Goal: Information Seeking & Learning: Check status

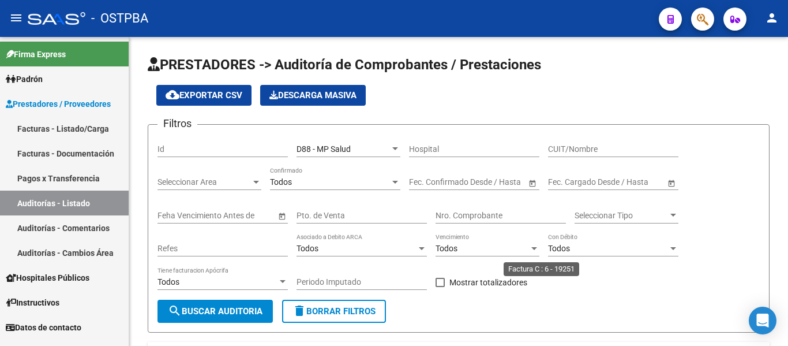
scroll to position [290, 0]
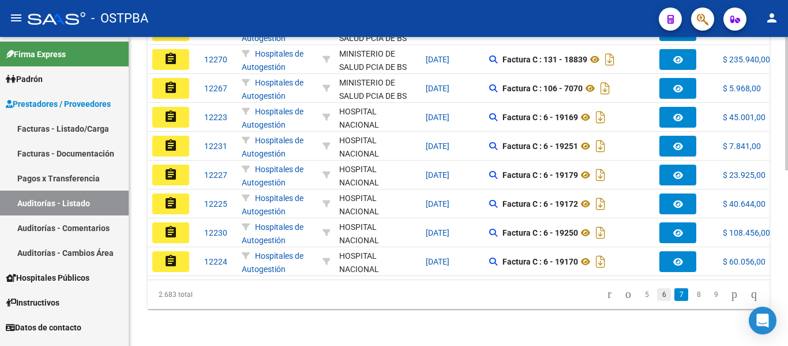
click at [657, 296] on link "6" at bounding box center [664, 294] width 14 height 13
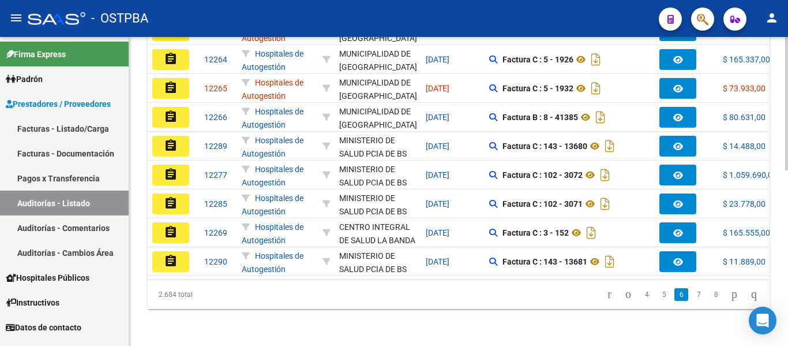
scroll to position [406, 0]
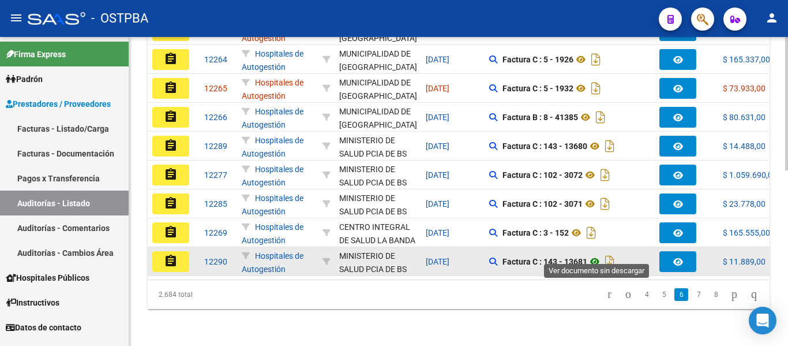
click at [597, 255] on icon at bounding box center [595, 262] width 15 height 14
click at [599, 255] on icon at bounding box center [595, 262] width 15 height 14
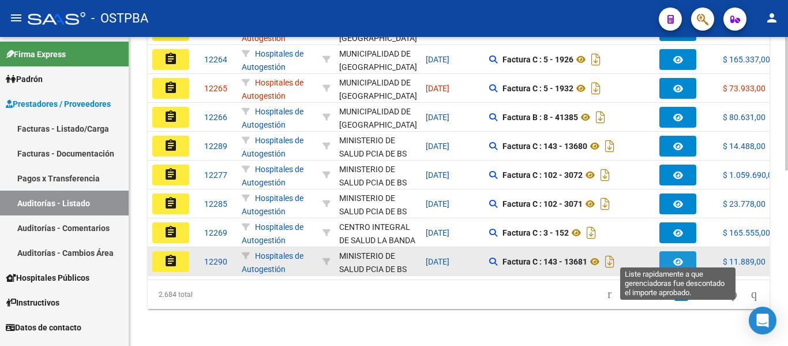
click at [669, 253] on button "button" at bounding box center [678, 261] width 37 height 21
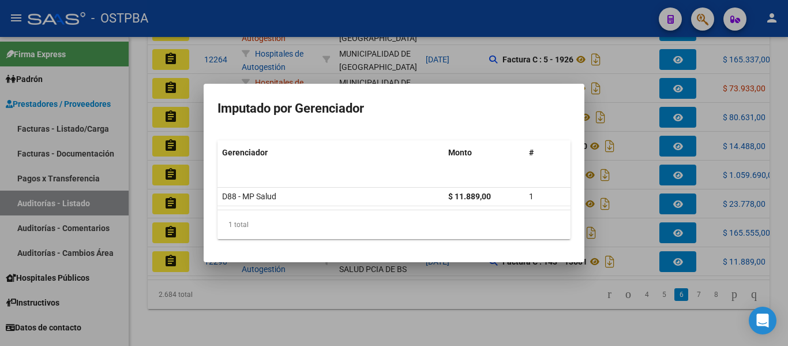
click at [642, 223] on div at bounding box center [394, 173] width 788 height 346
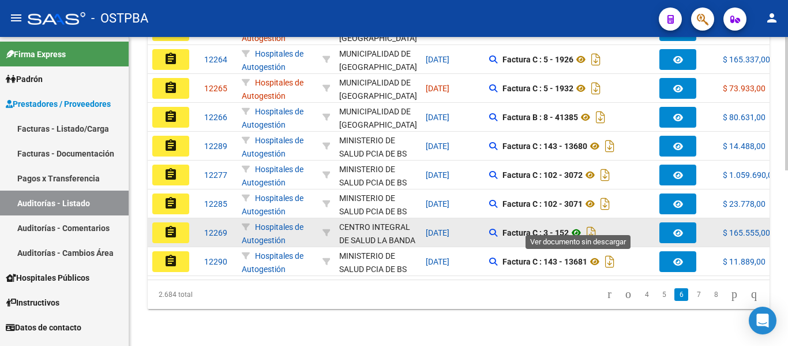
click at [579, 226] on icon at bounding box center [576, 233] width 15 height 14
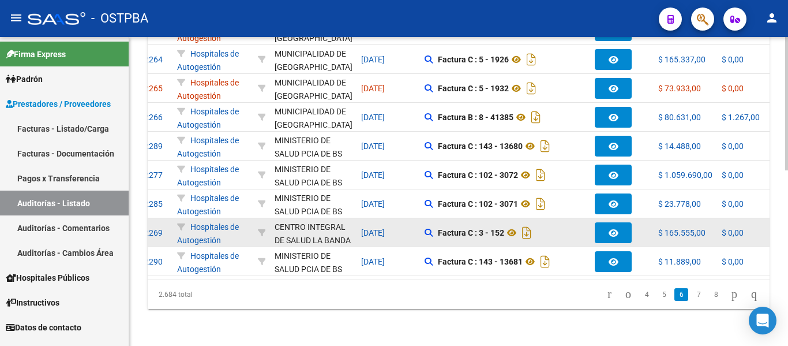
scroll to position [0, 69]
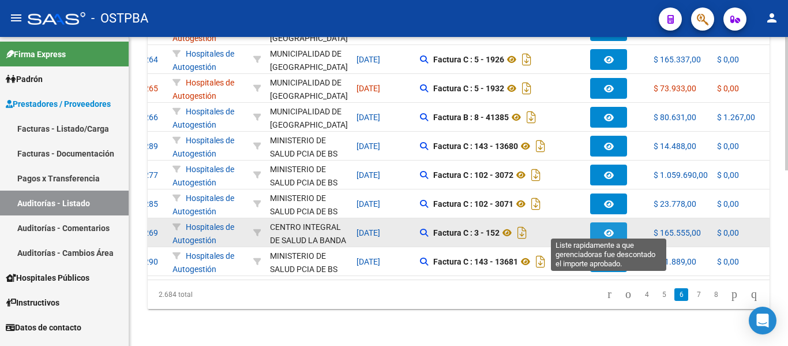
click at [619, 228] on button "button" at bounding box center [608, 232] width 37 height 21
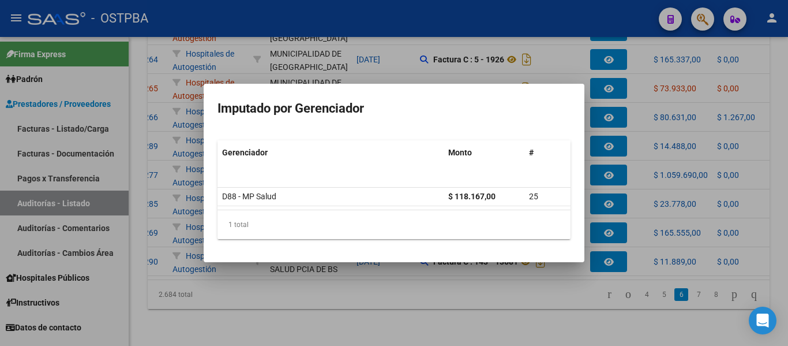
click at [646, 226] on div at bounding box center [394, 173] width 788 height 346
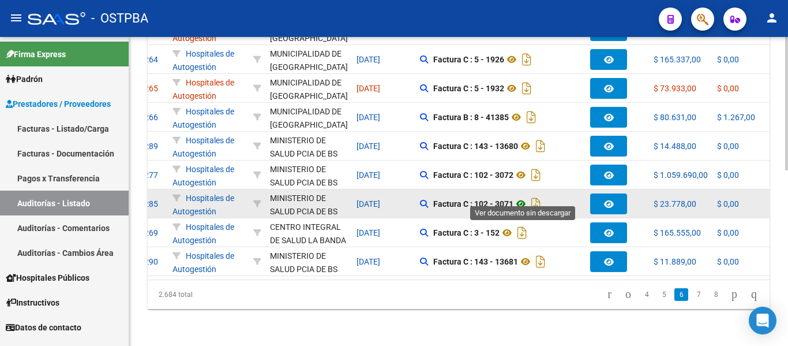
click at [522, 197] on icon at bounding box center [521, 204] width 15 height 14
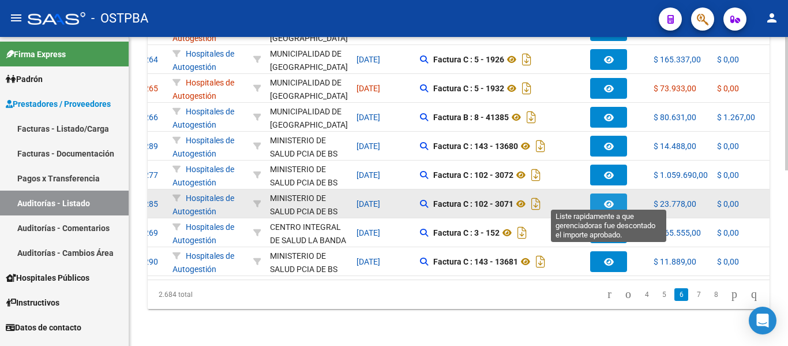
click at [607, 200] on icon "button" at bounding box center [609, 204] width 10 height 9
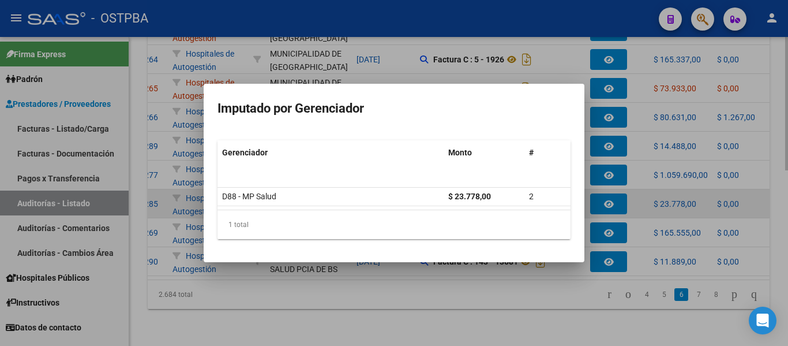
click at [607, 197] on div at bounding box center [394, 173] width 788 height 346
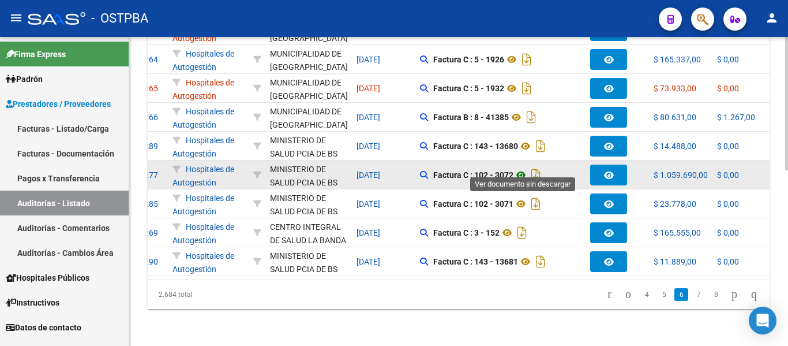
click at [524, 168] on icon at bounding box center [521, 175] width 15 height 14
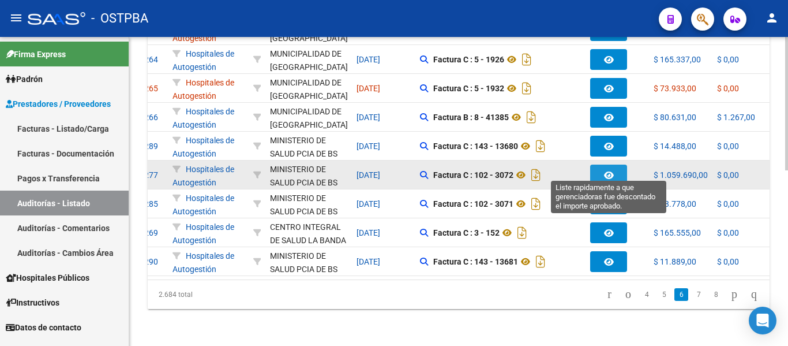
click at [601, 169] on button "button" at bounding box center [608, 174] width 37 height 21
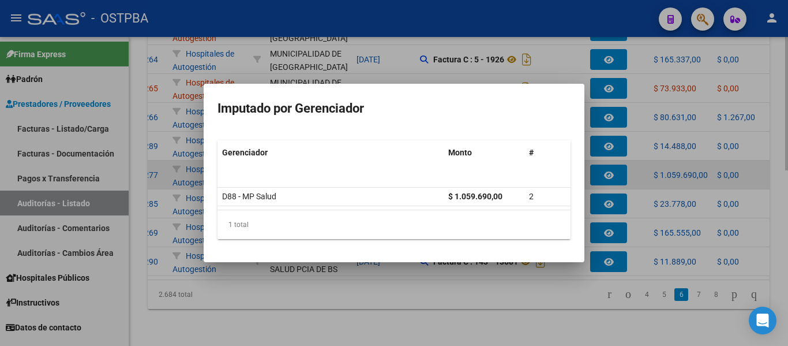
click at [601, 169] on div at bounding box center [394, 173] width 788 height 346
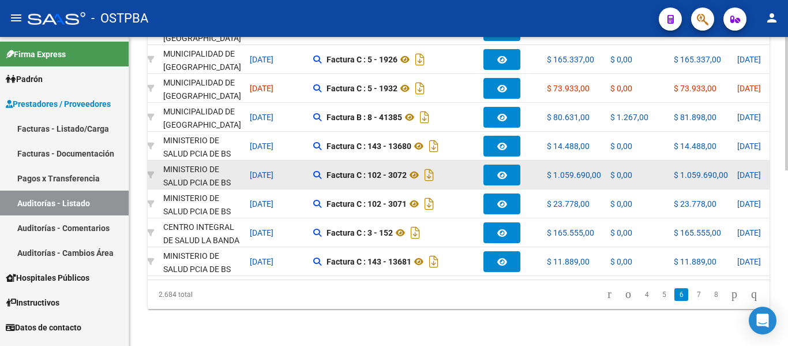
scroll to position [0, 0]
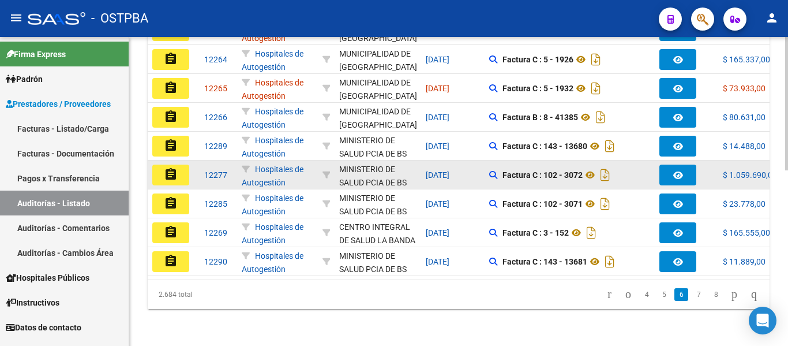
click at [170, 167] on mat-icon "assignment" at bounding box center [171, 174] width 14 height 14
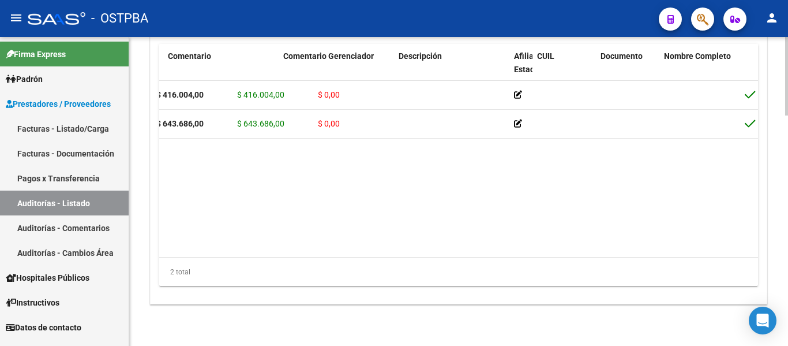
scroll to position [0, 449]
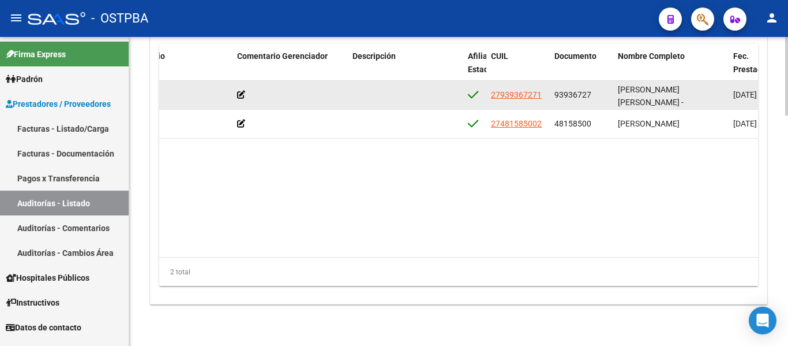
drag, startPoint x: 489, startPoint y: 93, endPoint x: 543, endPoint y: 99, distance: 53.4
click at [543, 99] on datatable-body-cell "27939367271" at bounding box center [518, 95] width 63 height 28
copy span "27939367271"
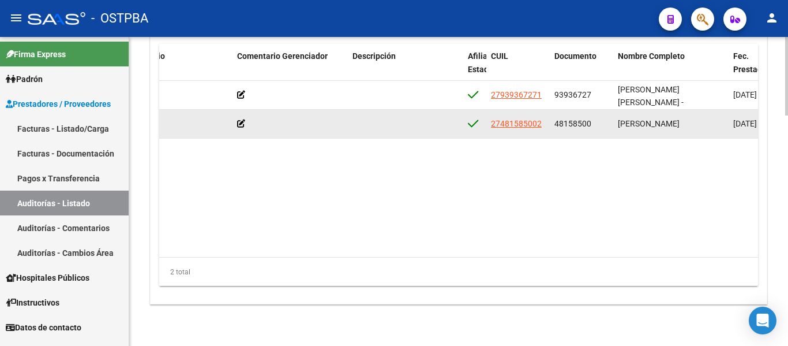
drag, startPoint x: 491, startPoint y: 123, endPoint x: 544, endPoint y: 132, distance: 53.3
click at [544, 132] on datatable-body-cell "27481585002" at bounding box center [518, 124] width 63 height 28
copy span "27481585002"
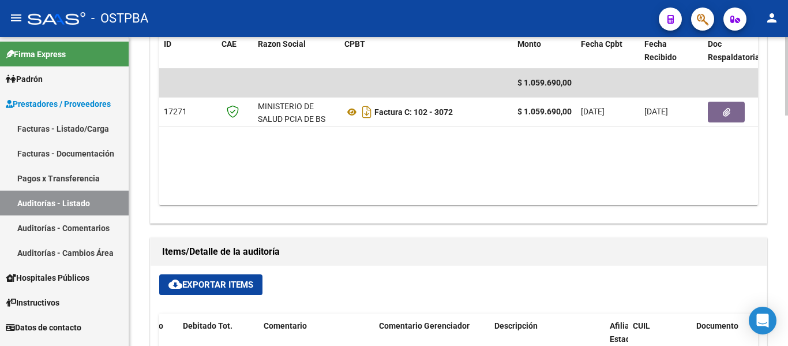
scroll to position [577, 0]
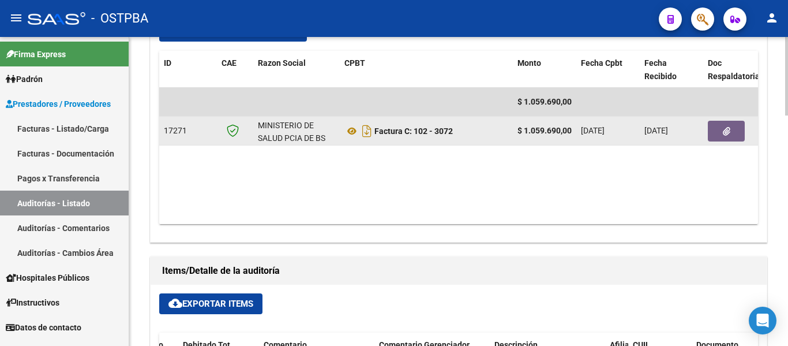
click at [728, 136] on button "button" at bounding box center [726, 131] width 37 height 21
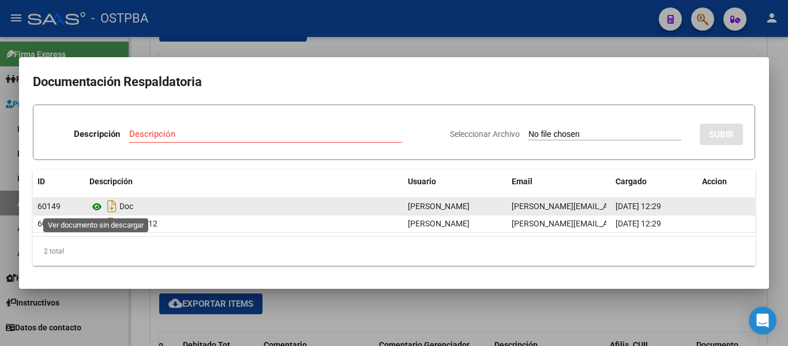
click at [100, 208] on icon at bounding box center [96, 207] width 15 height 14
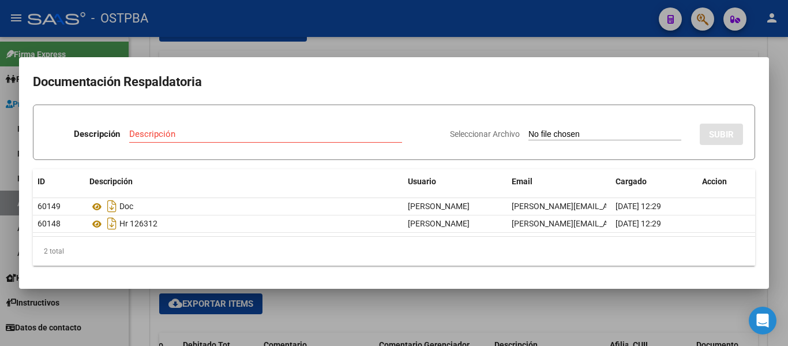
click at [357, 44] on div at bounding box center [394, 173] width 788 height 346
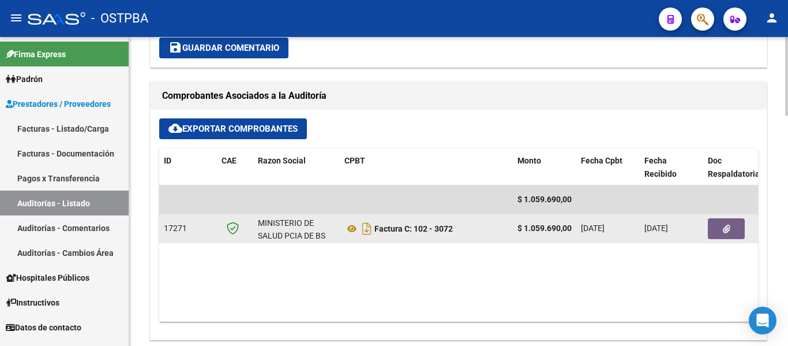
scroll to position [462, 0]
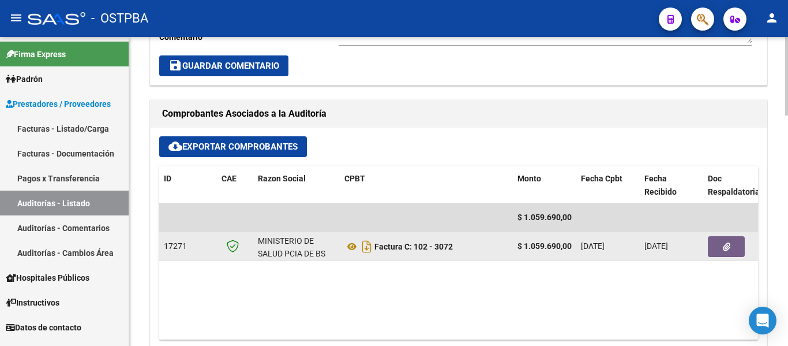
click at [725, 246] on icon "button" at bounding box center [727, 246] width 8 height 9
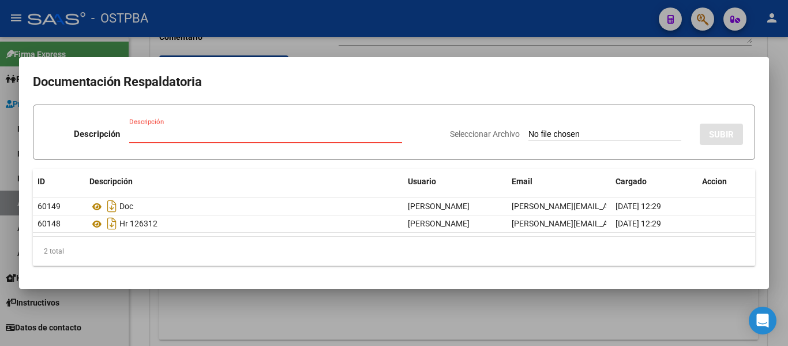
click at [305, 31] on div at bounding box center [394, 173] width 788 height 346
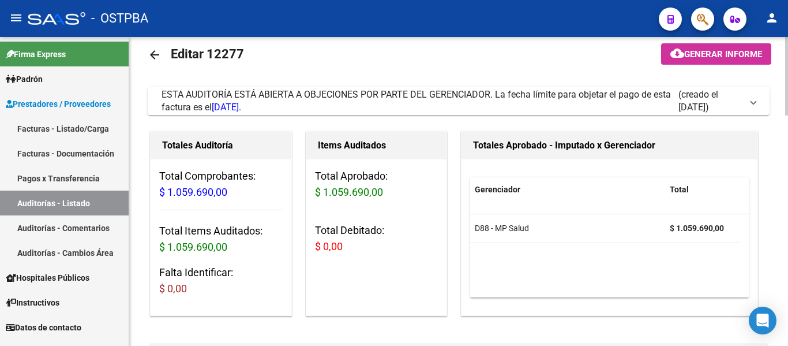
scroll to position [0, 0]
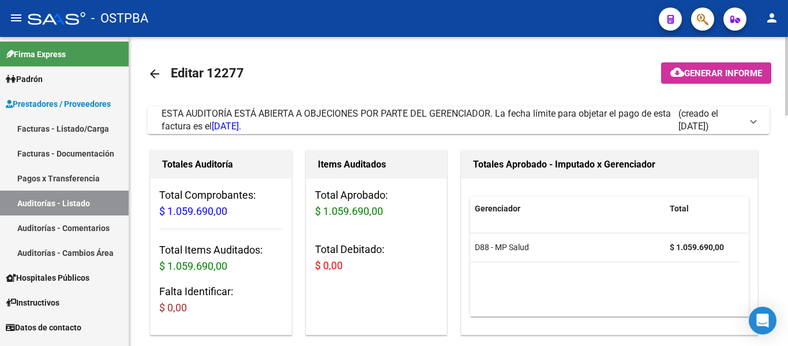
click at [150, 74] on mat-icon "arrow_back" at bounding box center [155, 74] width 14 height 14
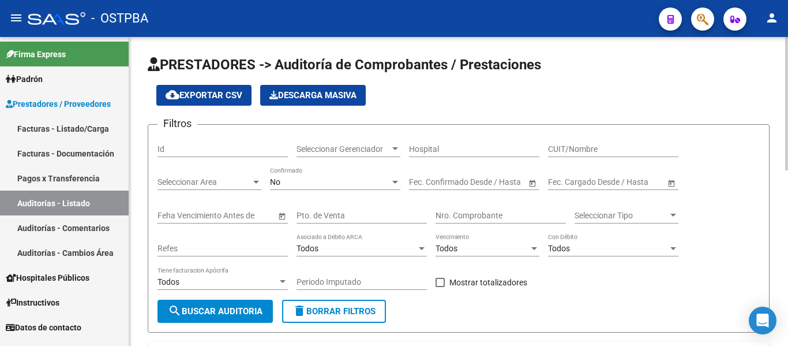
click at [343, 145] on span "Seleccionar Gerenciador" at bounding box center [344, 149] width 94 height 10
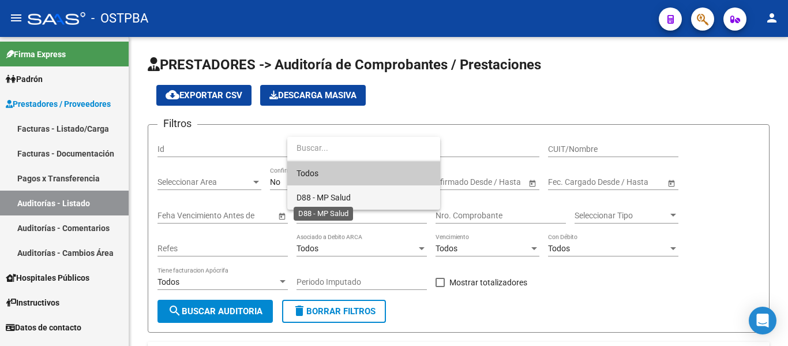
click at [332, 201] on span "D88 - MP Salud" at bounding box center [324, 197] width 54 height 9
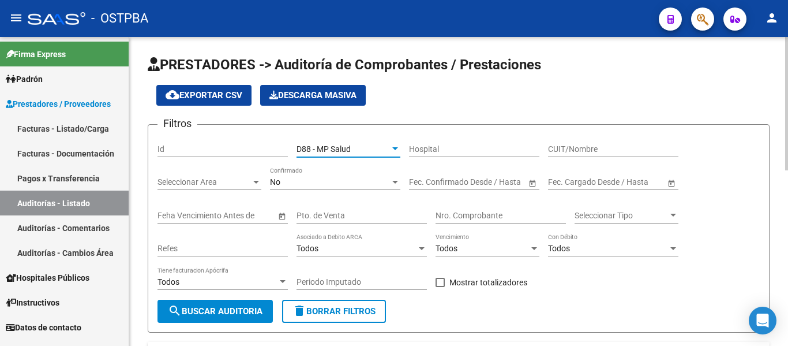
click at [330, 185] on div "No" at bounding box center [330, 182] width 120 height 10
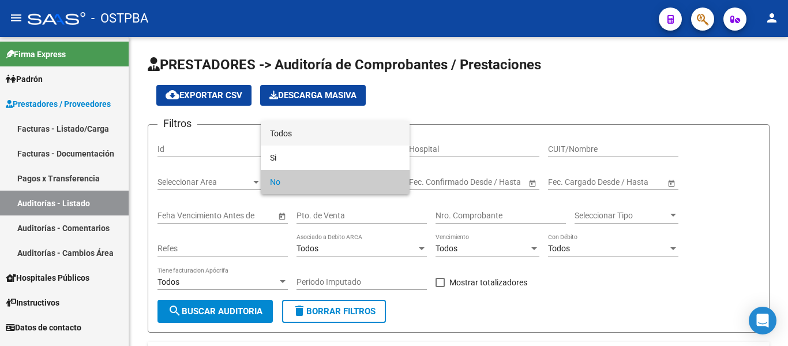
click at [311, 134] on span "Todos" at bounding box center [335, 133] width 130 height 24
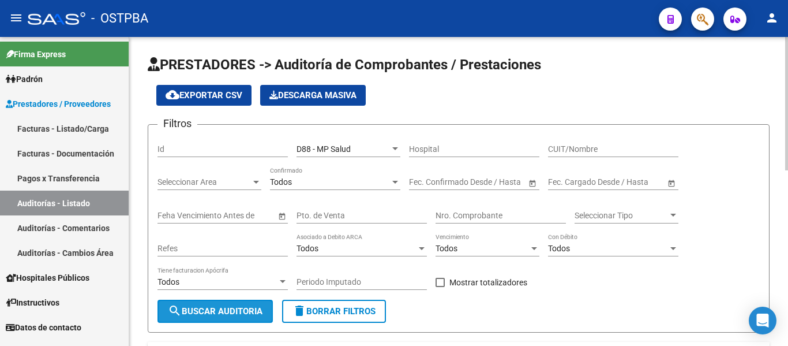
click at [260, 308] on span "search Buscar Auditoria" at bounding box center [215, 311] width 95 height 10
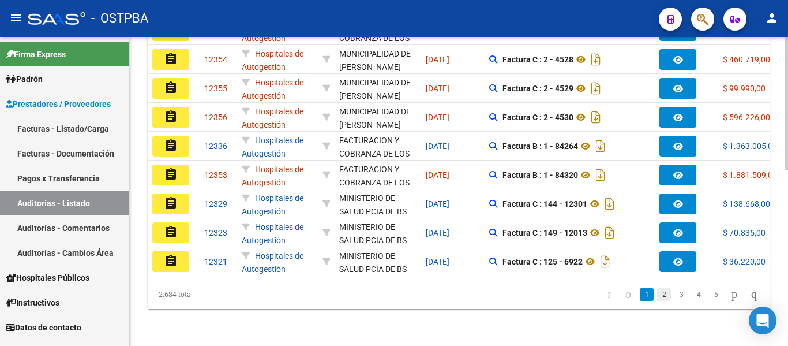
click at [657, 292] on link "2" at bounding box center [664, 294] width 14 height 13
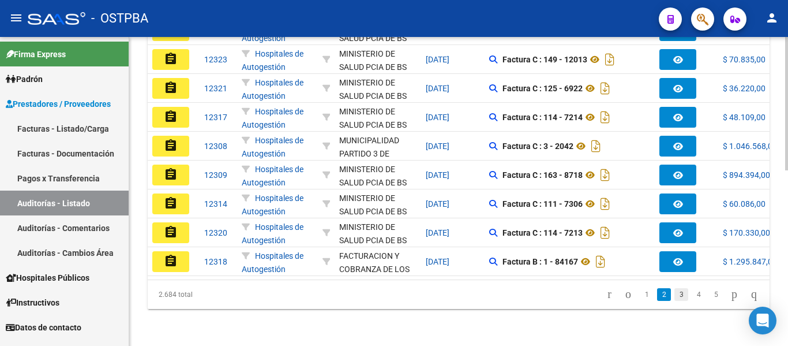
click at [675, 300] on link "3" at bounding box center [682, 294] width 14 height 13
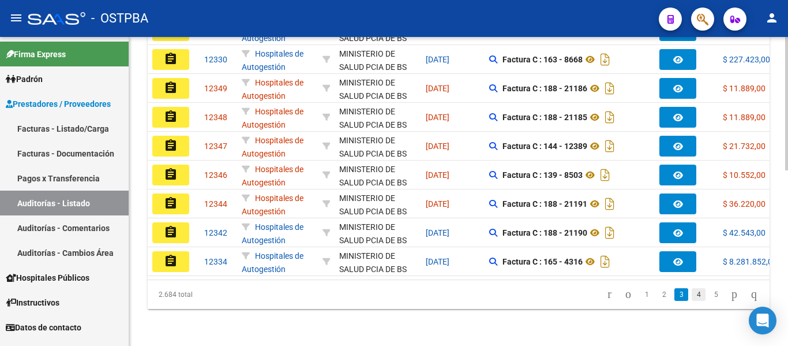
click at [692, 297] on link "4" at bounding box center [699, 294] width 14 height 13
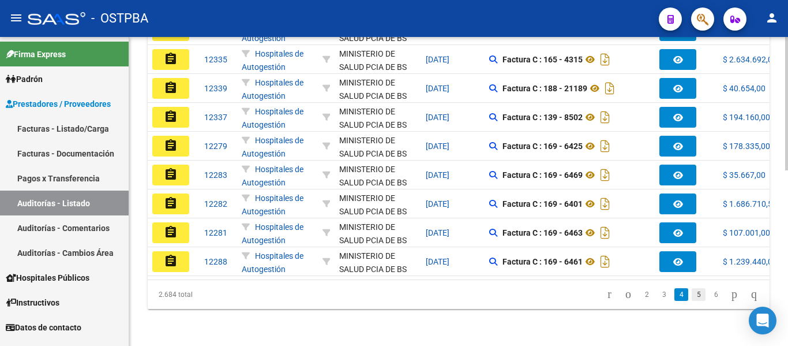
click at [692, 297] on link "5" at bounding box center [699, 294] width 14 height 13
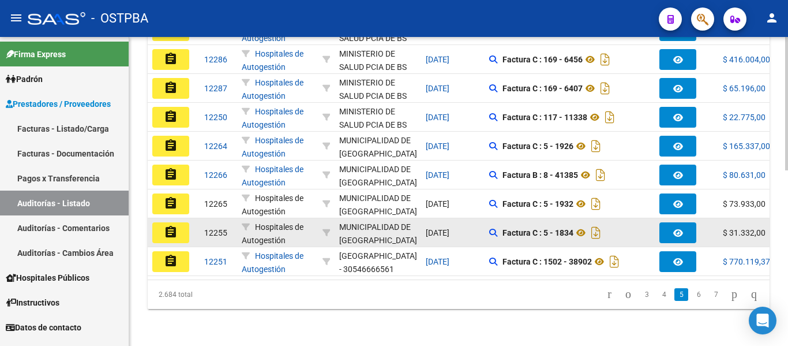
scroll to position [406, 0]
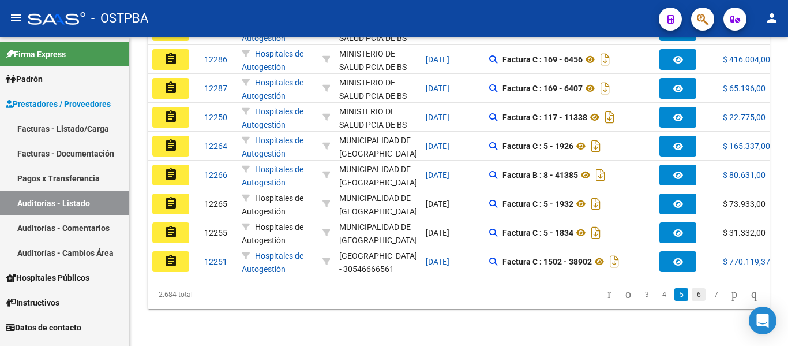
click at [692, 293] on link "6" at bounding box center [699, 294] width 14 height 13
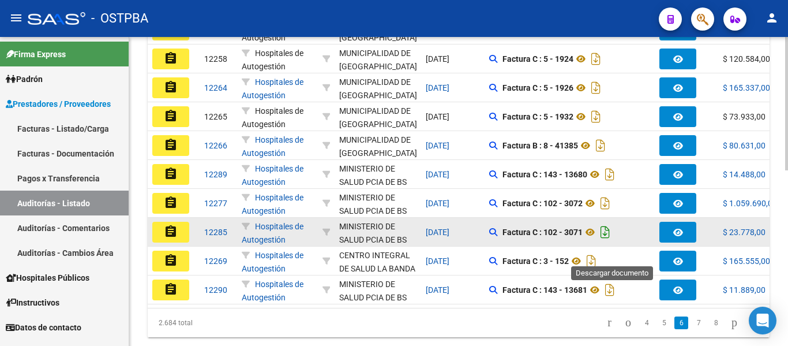
scroll to position [348, 0]
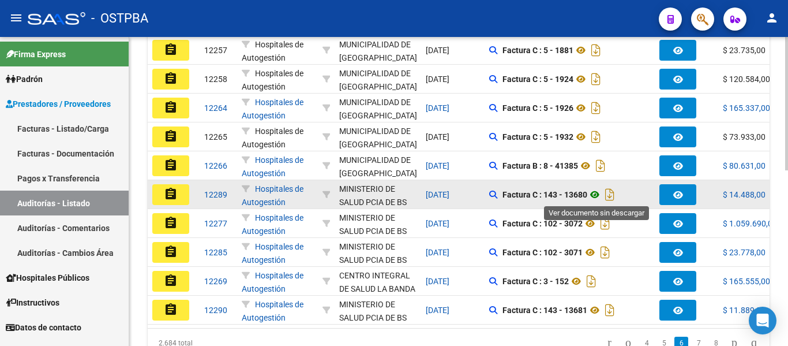
click at [600, 194] on icon at bounding box center [595, 195] width 15 height 14
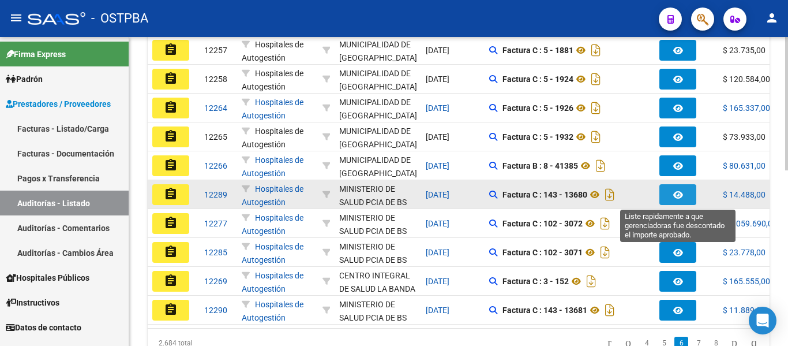
click at [680, 197] on icon "button" at bounding box center [679, 194] width 10 height 9
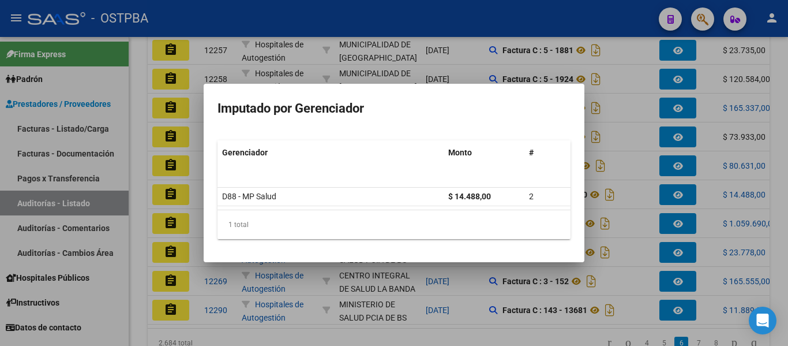
click at [646, 197] on div at bounding box center [394, 173] width 788 height 346
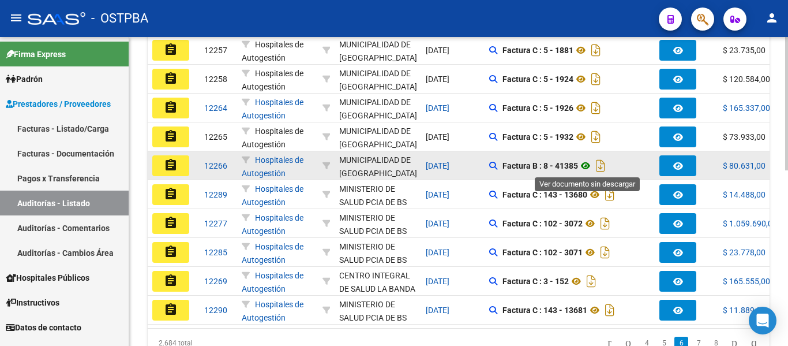
click at [590, 166] on icon at bounding box center [585, 166] width 15 height 14
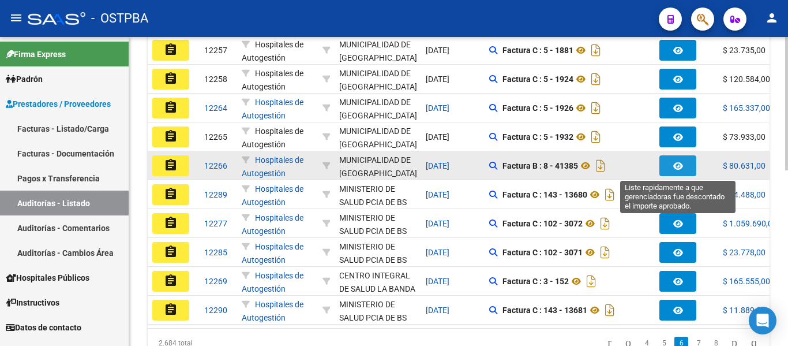
click at [667, 168] on button "button" at bounding box center [678, 165] width 37 height 21
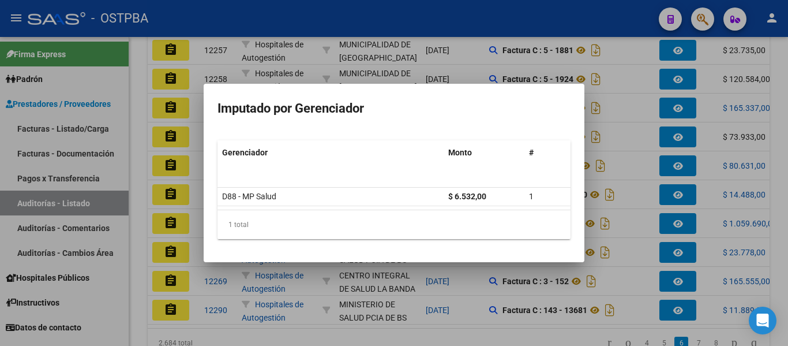
click at [635, 167] on div at bounding box center [394, 173] width 788 height 346
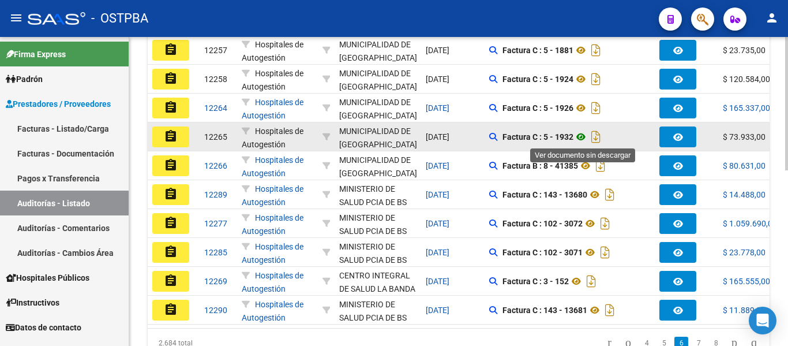
click at [582, 139] on icon at bounding box center [581, 137] width 15 height 14
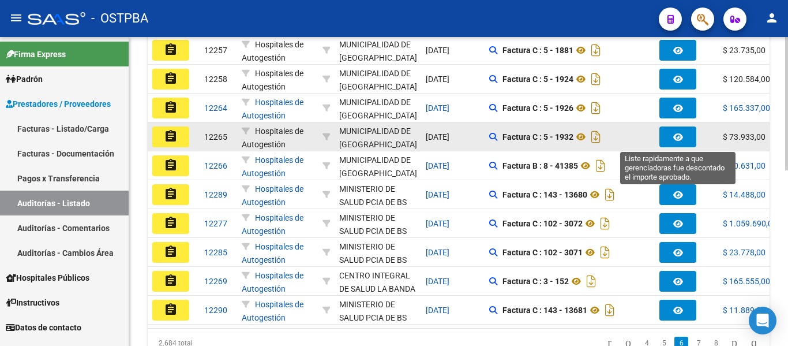
click at [672, 135] on button "button" at bounding box center [678, 136] width 37 height 21
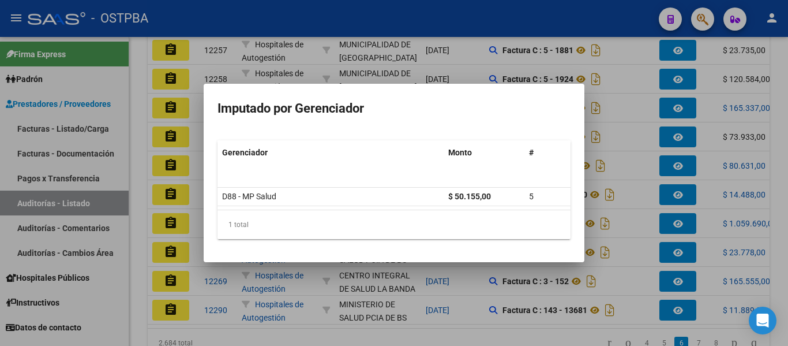
click at [630, 137] on div at bounding box center [394, 173] width 788 height 346
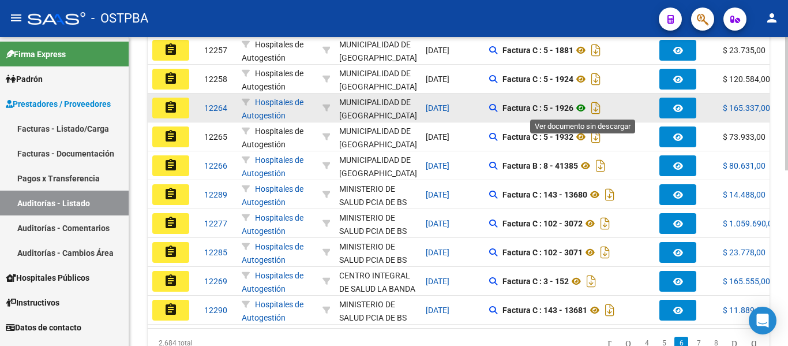
click at [585, 106] on icon at bounding box center [581, 108] width 15 height 14
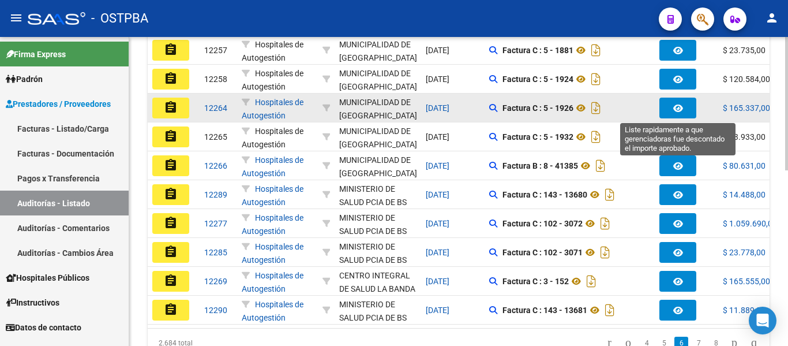
click at [664, 111] on button "button" at bounding box center [678, 108] width 37 height 21
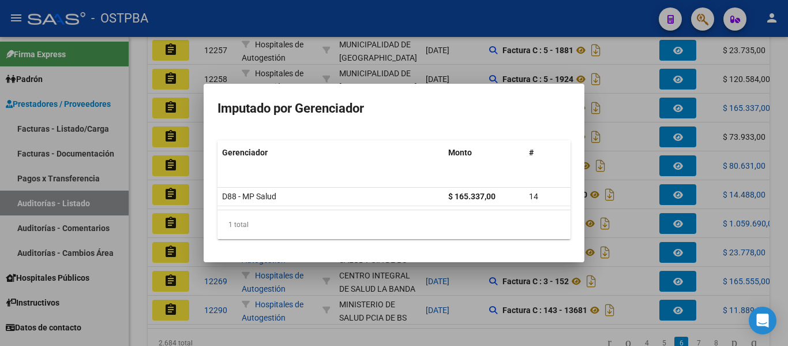
click at [658, 109] on div at bounding box center [394, 173] width 788 height 346
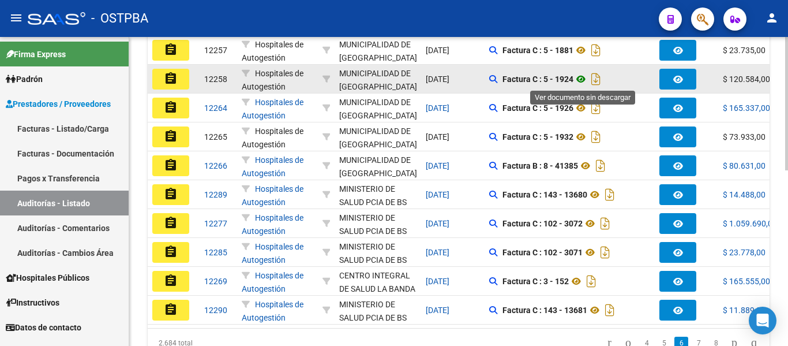
click at [584, 83] on icon at bounding box center [581, 79] width 15 height 14
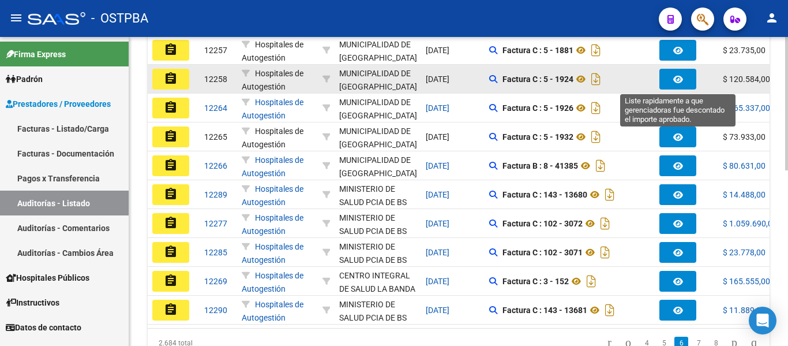
click at [676, 80] on icon "button" at bounding box center [679, 79] width 10 height 9
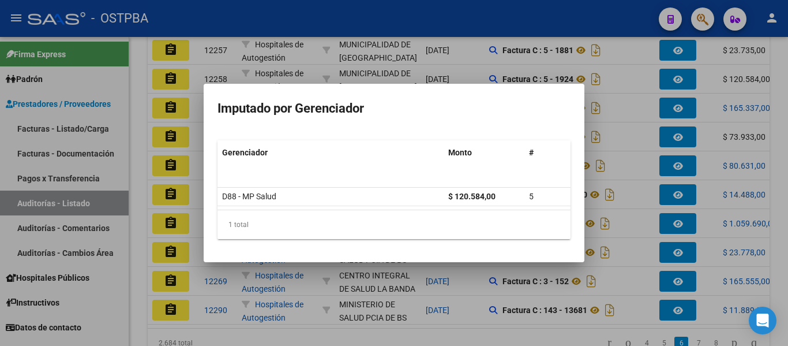
click at [647, 80] on div at bounding box center [394, 173] width 788 height 346
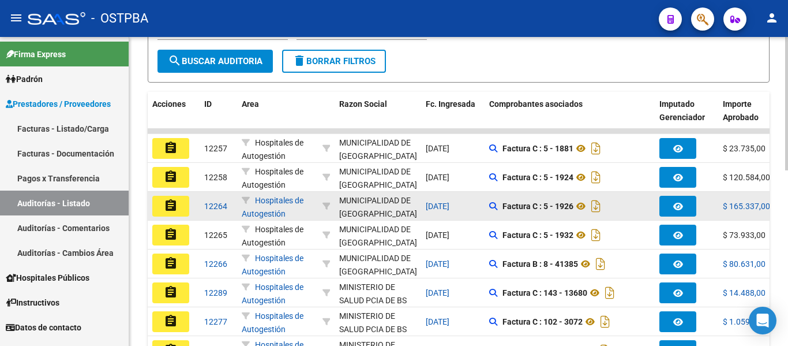
scroll to position [233, 0]
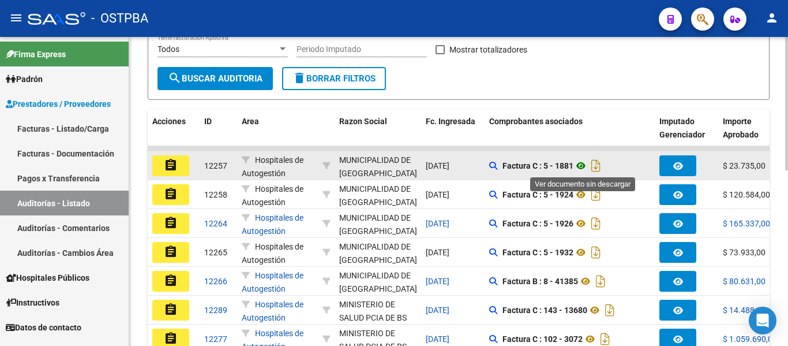
click at [583, 164] on icon at bounding box center [581, 166] width 15 height 14
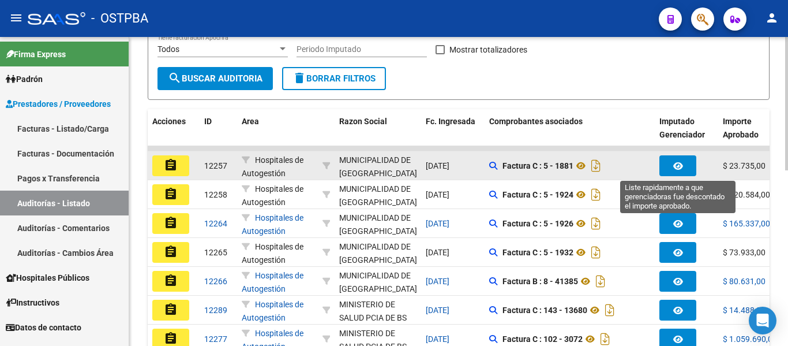
click at [665, 163] on button "button" at bounding box center [678, 165] width 37 height 21
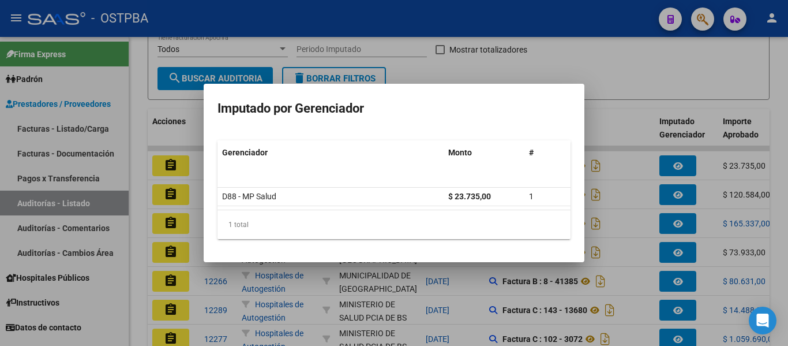
click at [653, 184] on div at bounding box center [394, 173] width 788 height 346
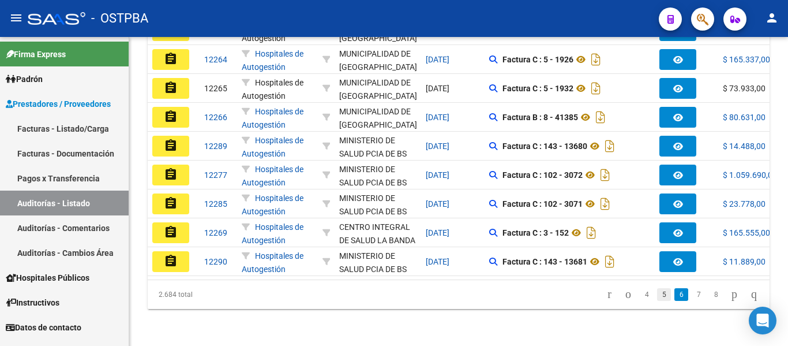
click at [657, 291] on link "5" at bounding box center [664, 294] width 14 height 13
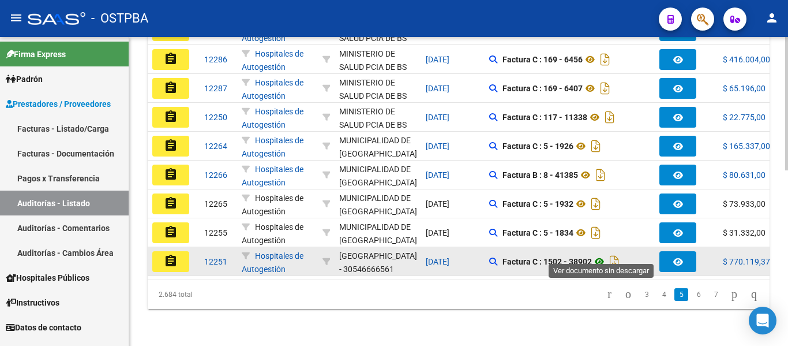
click at [603, 257] on icon at bounding box center [599, 262] width 15 height 14
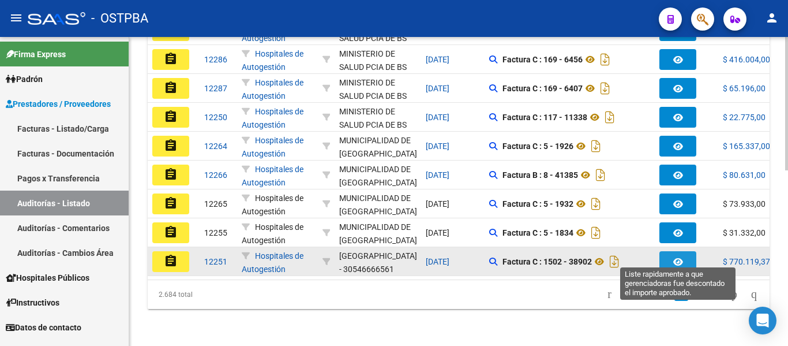
click at [681, 258] on button "button" at bounding box center [678, 261] width 37 height 21
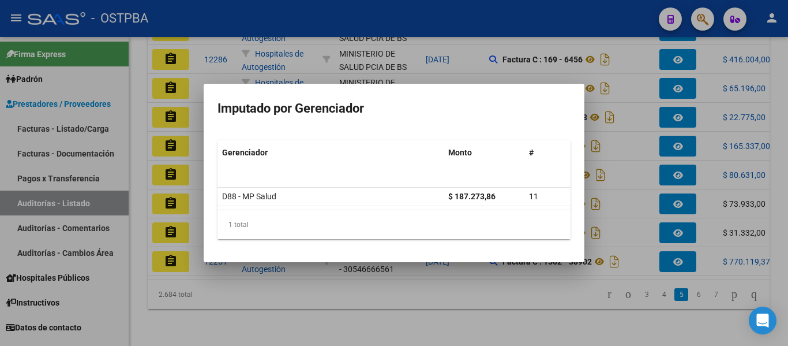
click at [635, 243] on div at bounding box center [394, 173] width 788 height 346
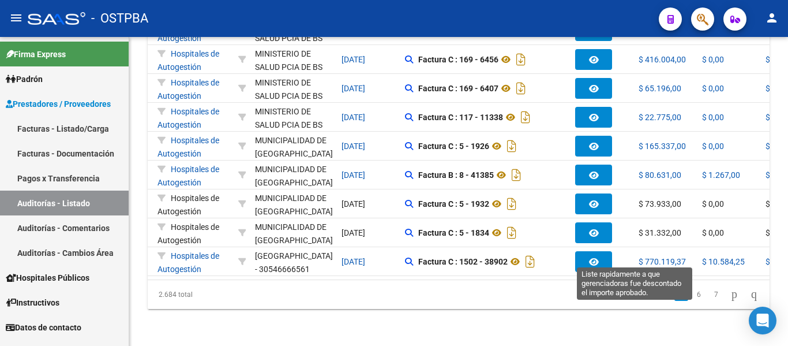
scroll to position [0, 92]
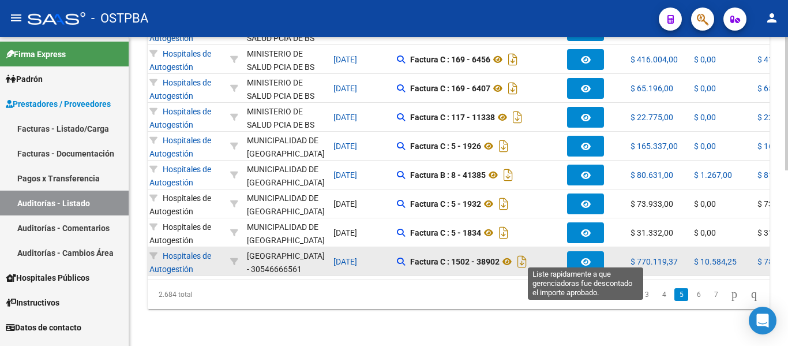
click at [601, 252] on button "button" at bounding box center [585, 261] width 37 height 21
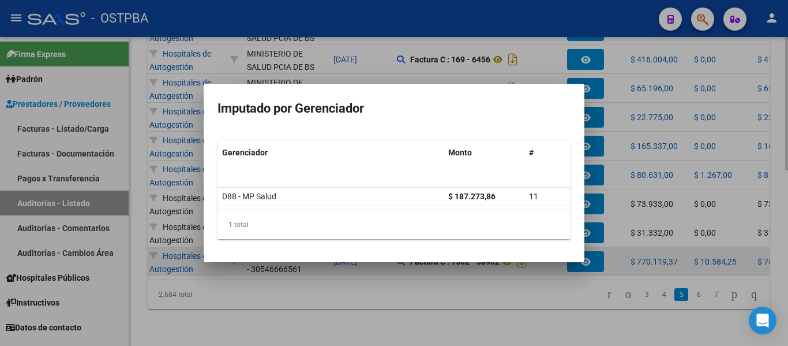
click at [601, 252] on div at bounding box center [394, 173] width 788 height 346
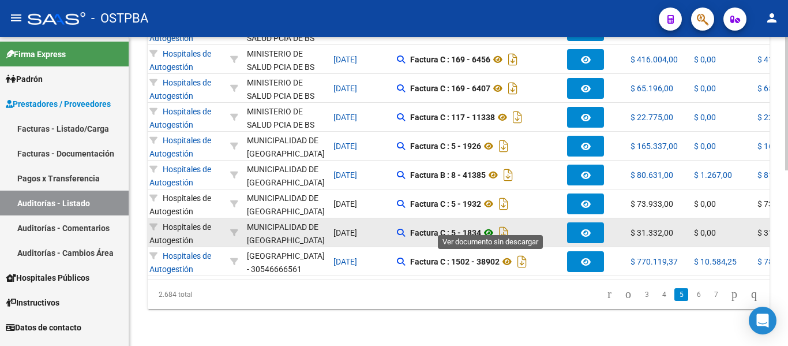
click at [493, 226] on icon at bounding box center [488, 233] width 15 height 14
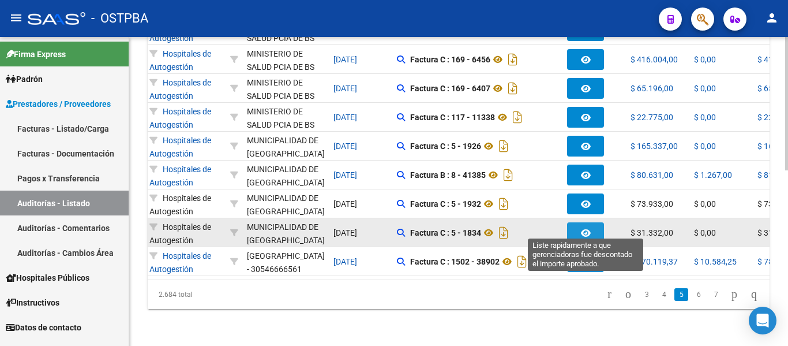
click at [574, 222] on button "button" at bounding box center [585, 232] width 37 height 21
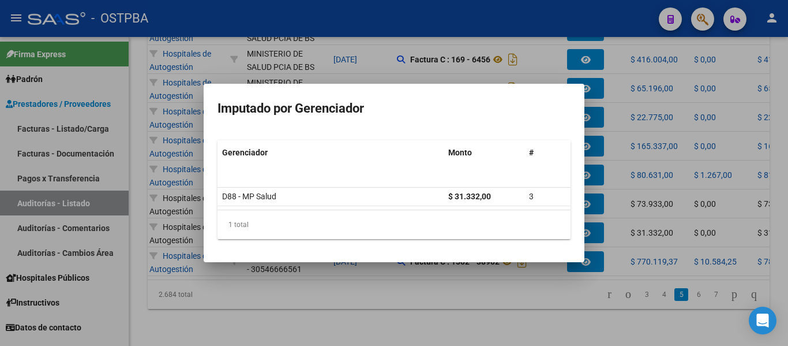
click at [549, 68] on div at bounding box center [394, 173] width 788 height 346
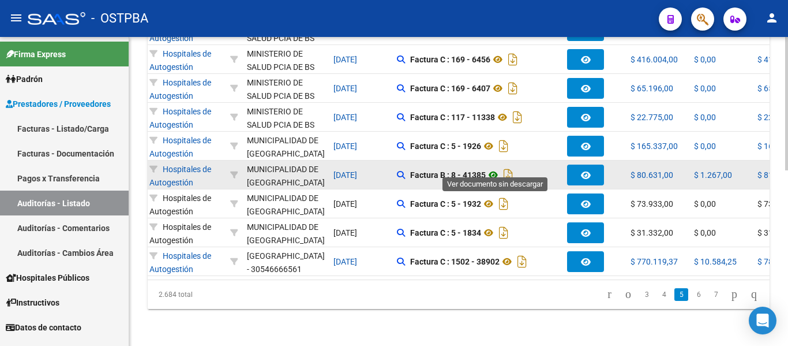
click at [492, 168] on icon at bounding box center [493, 175] width 15 height 14
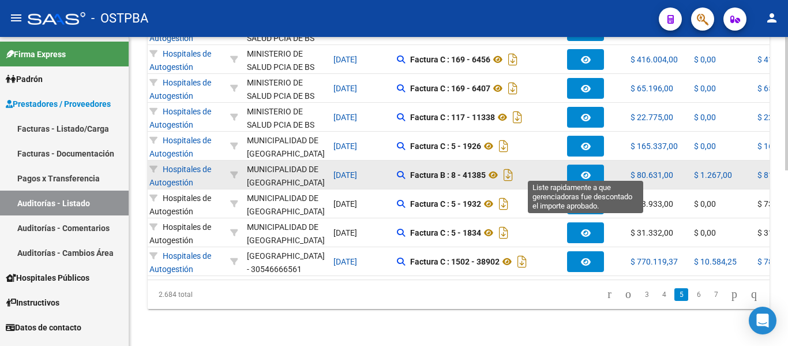
click at [578, 167] on button "button" at bounding box center [585, 174] width 37 height 21
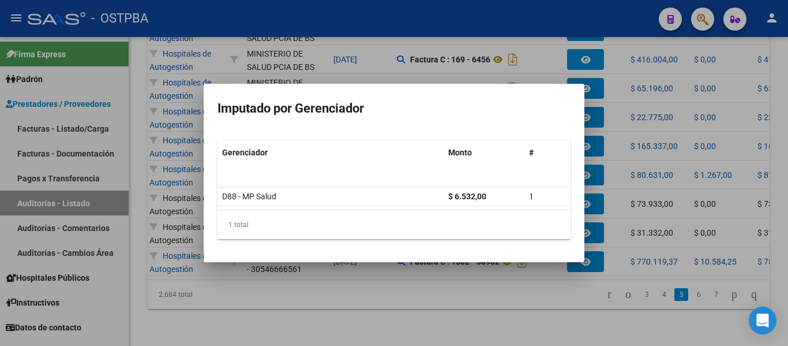
click at [674, 156] on div at bounding box center [394, 173] width 788 height 346
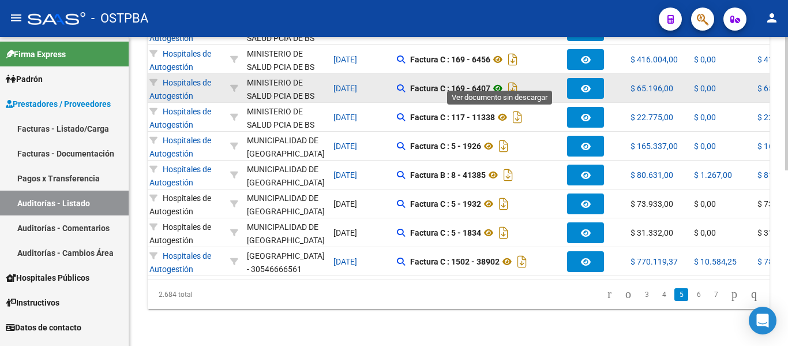
click at [502, 82] on icon at bounding box center [498, 88] width 15 height 14
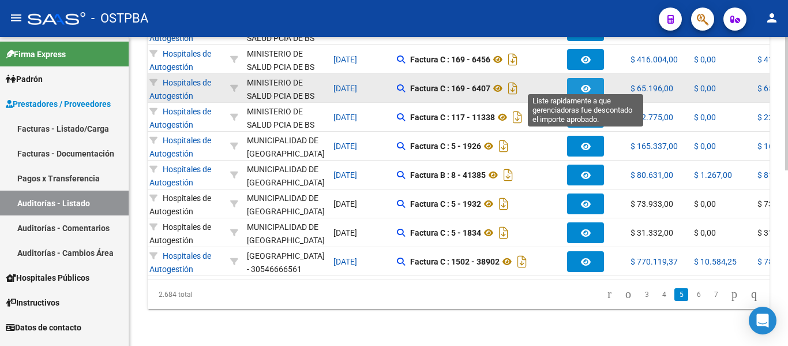
click at [596, 83] on button "button" at bounding box center [585, 88] width 37 height 21
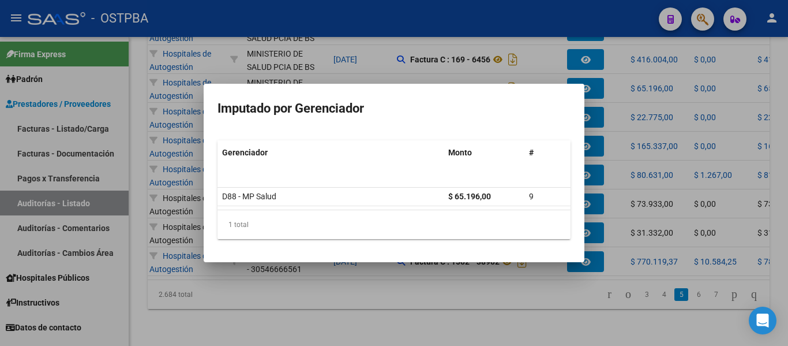
click at [595, 82] on div at bounding box center [394, 173] width 788 height 346
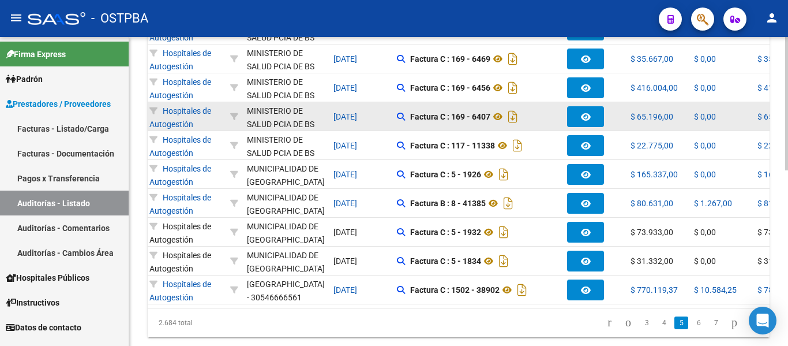
scroll to position [348, 0]
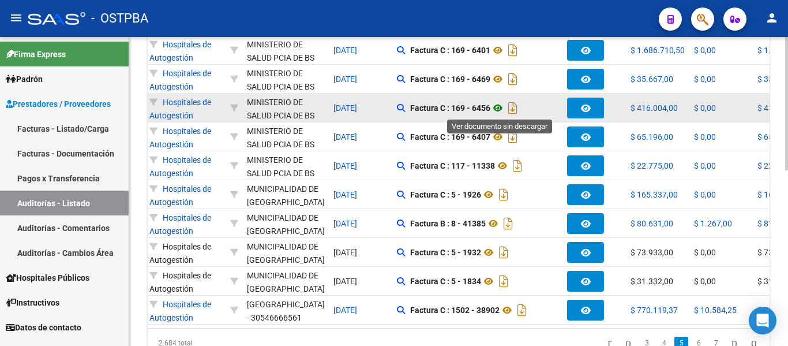
click at [501, 109] on icon at bounding box center [498, 108] width 15 height 14
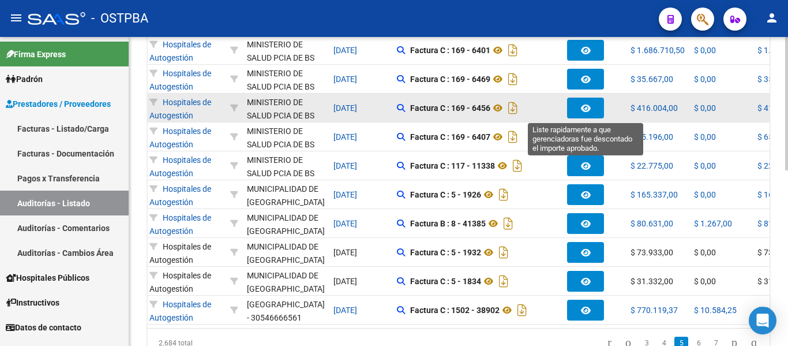
click at [586, 110] on icon "button" at bounding box center [586, 108] width 10 height 9
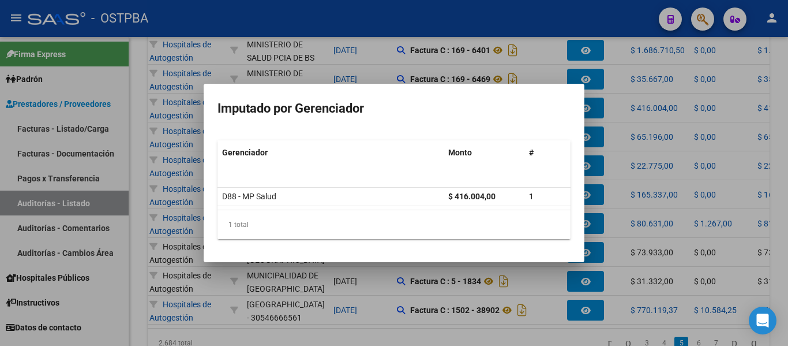
click at [628, 91] on div at bounding box center [394, 173] width 788 height 346
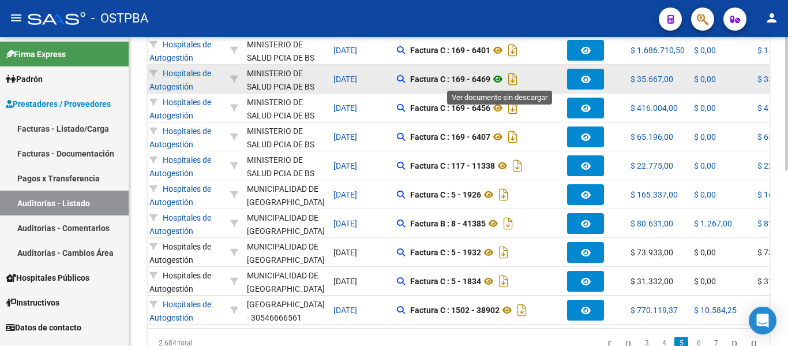
click at [504, 76] on icon at bounding box center [498, 79] width 15 height 14
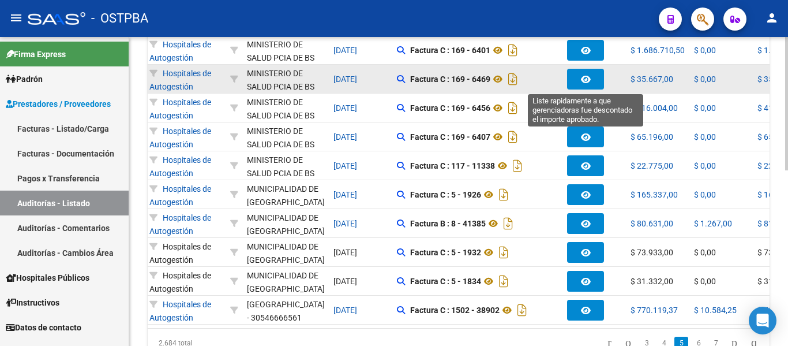
click at [592, 78] on button "button" at bounding box center [585, 79] width 37 height 21
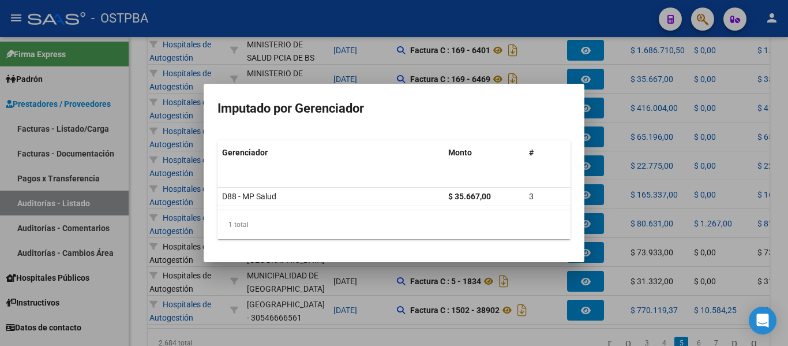
click at [595, 75] on div at bounding box center [394, 173] width 788 height 346
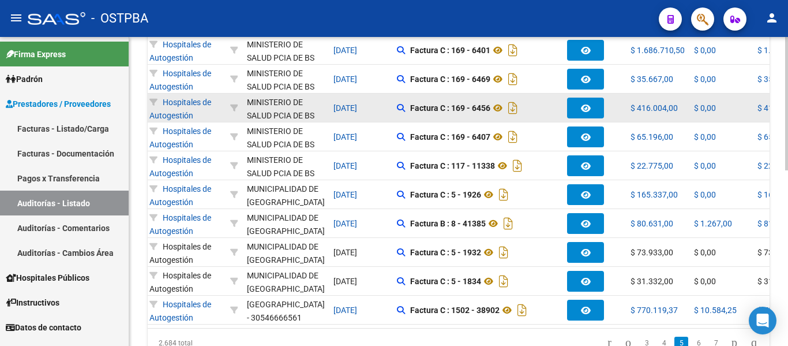
scroll to position [290, 0]
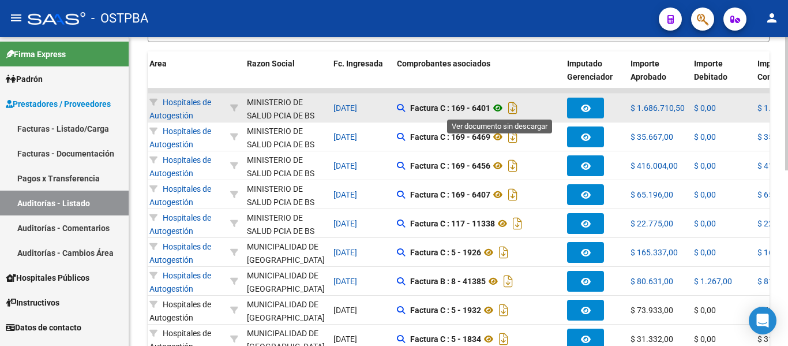
click at [502, 107] on icon at bounding box center [498, 108] width 15 height 14
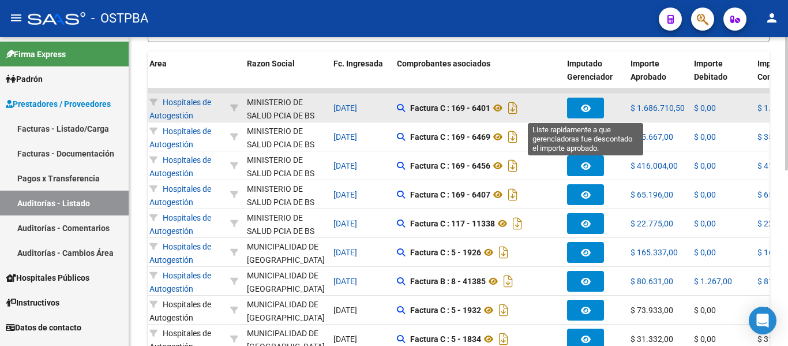
click at [590, 105] on icon "button" at bounding box center [586, 108] width 10 height 9
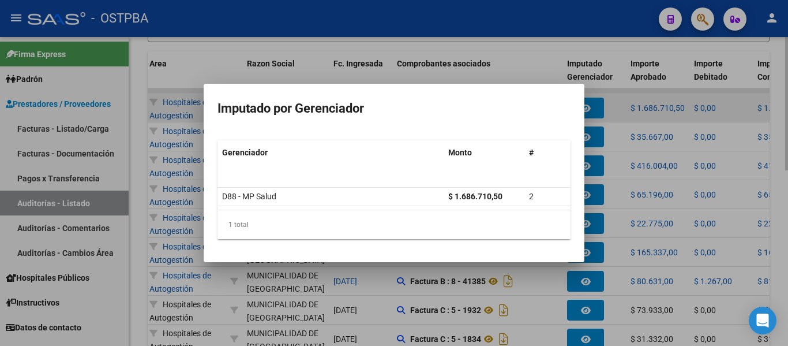
click at [590, 105] on div at bounding box center [394, 173] width 788 height 346
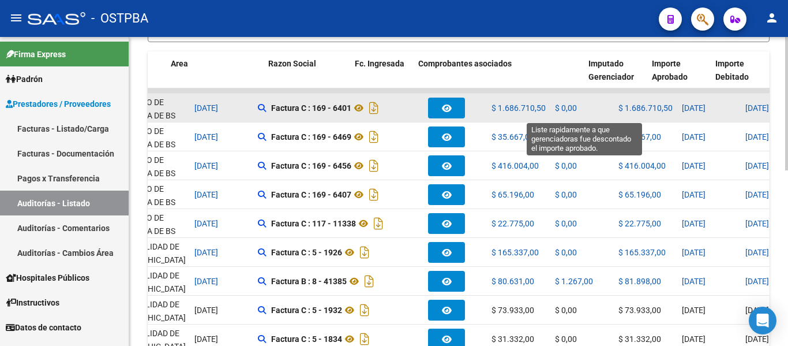
scroll to position [0, 0]
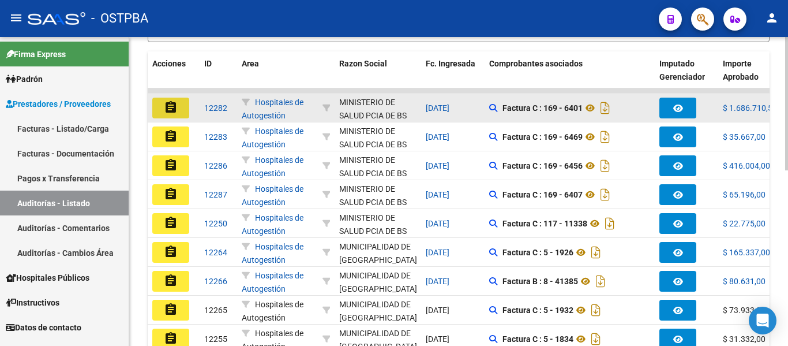
click at [167, 100] on mat-icon "assignment" at bounding box center [171, 107] width 14 height 14
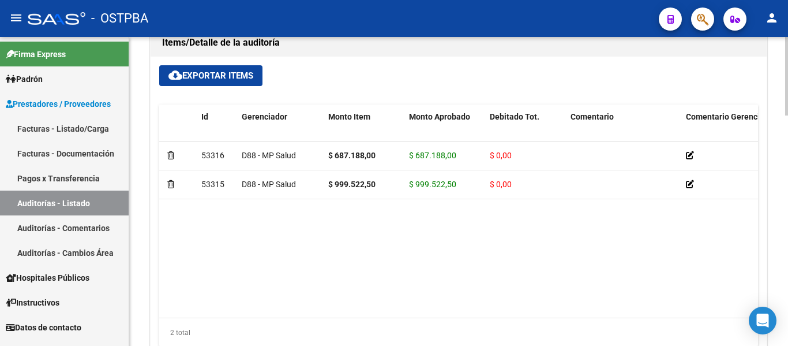
scroll to position [808, 0]
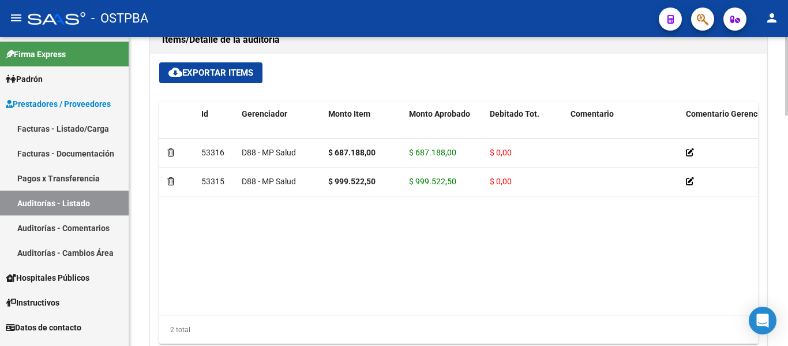
drag, startPoint x: 327, startPoint y: 316, endPoint x: 335, endPoint y: 313, distance: 8.0
click at [335, 314] on div "Id Gerenciador Monto Item Monto Aprobado Debitado Tot. Comentario Comentario Ge…" at bounding box center [458, 223] width 599 height 242
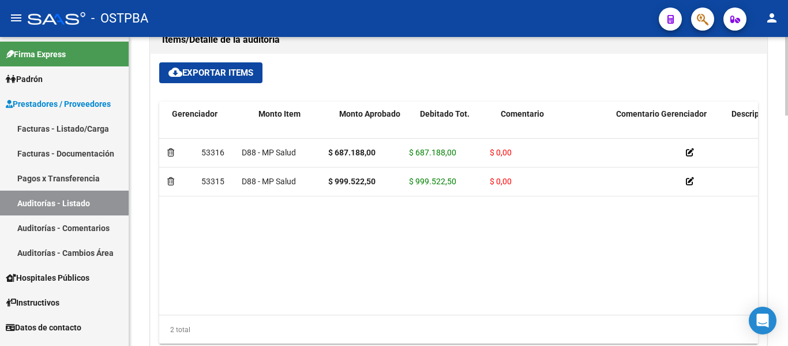
scroll to position [0, 436]
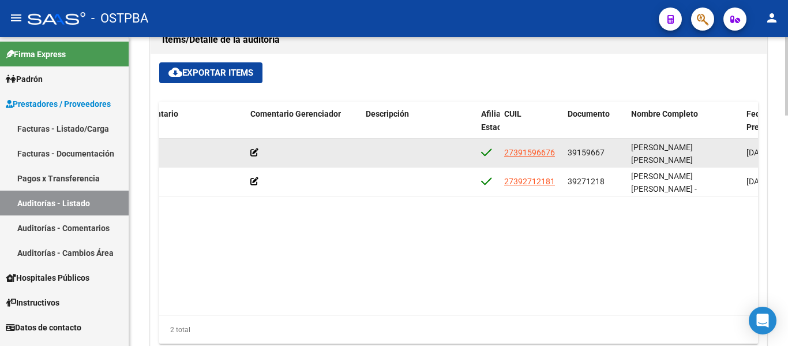
drag, startPoint x: 502, startPoint y: 155, endPoint x: 556, endPoint y: 162, distance: 54.6
click at [556, 162] on datatable-body-cell "27391596676" at bounding box center [531, 153] width 63 height 28
copy span "27391596676"
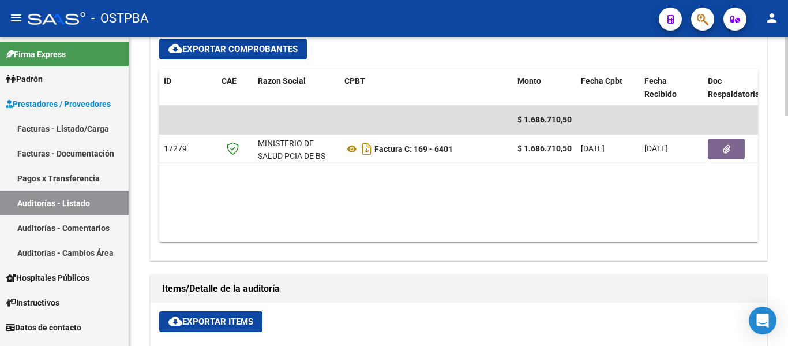
scroll to position [404, 0]
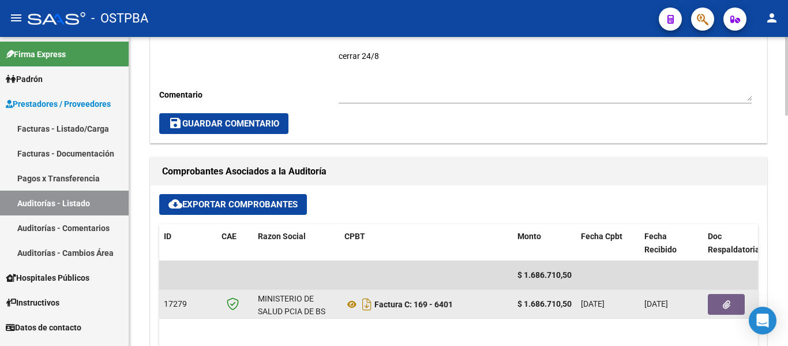
click at [723, 297] on button "button" at bounding box center [726, 304] width 37 height 21
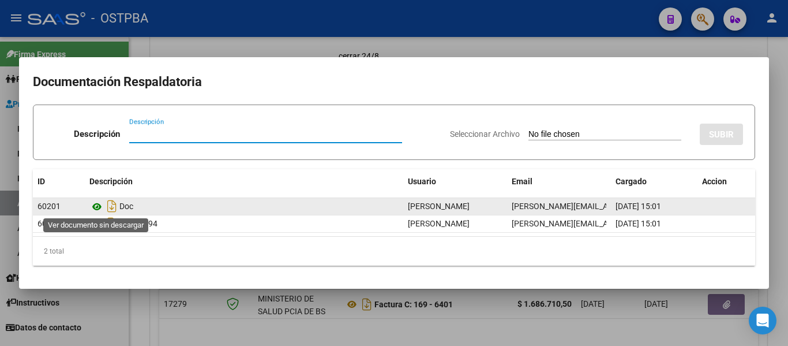
click at [97, 204] on icon at bounding box center [96, 207] width 15 height 14
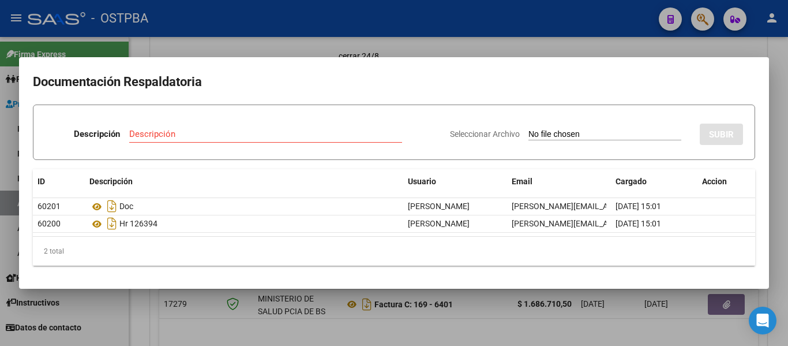
click at [262, 36] on div at bounding box center [394, 173] width 788 height 346
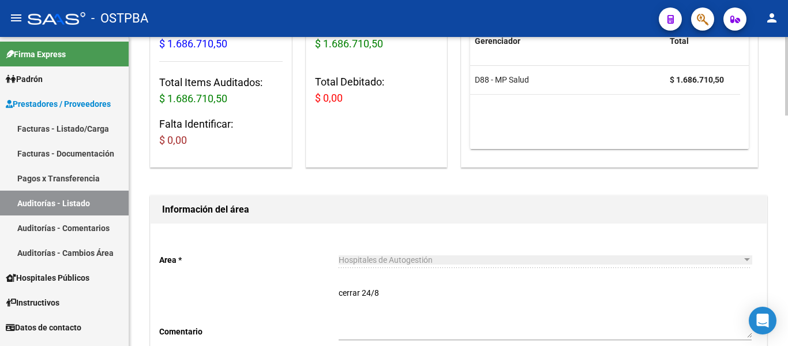
scroll to position [0, 0]
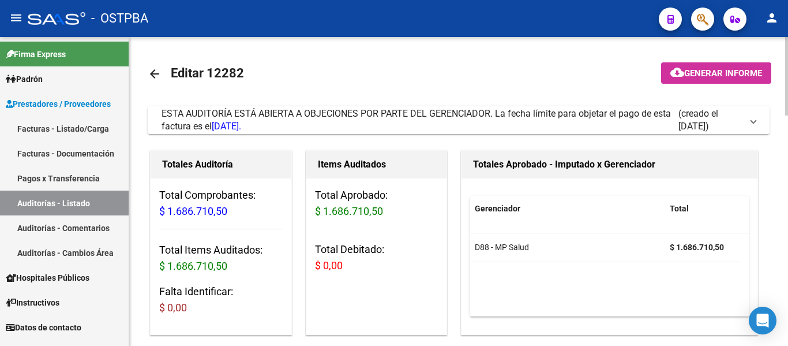
click at [160, 78] on mat-icon "arrow_back" at bounding box center [155, 74] width 14 height 14
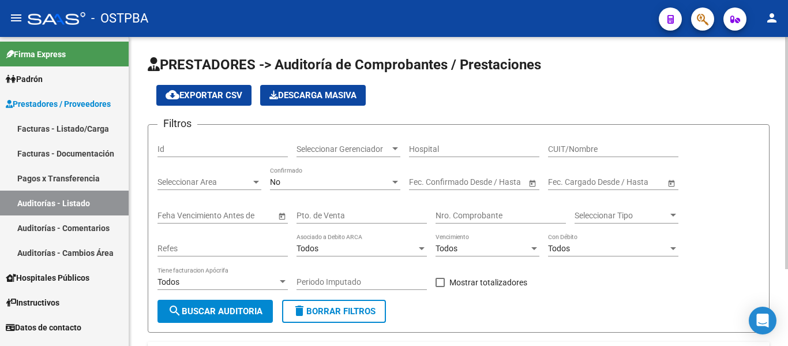
click at [323, 137] on div "Seleccionar Gerenciador Seleccionar Gerenciador" at bounding box center [349, 145] width 104 height 23
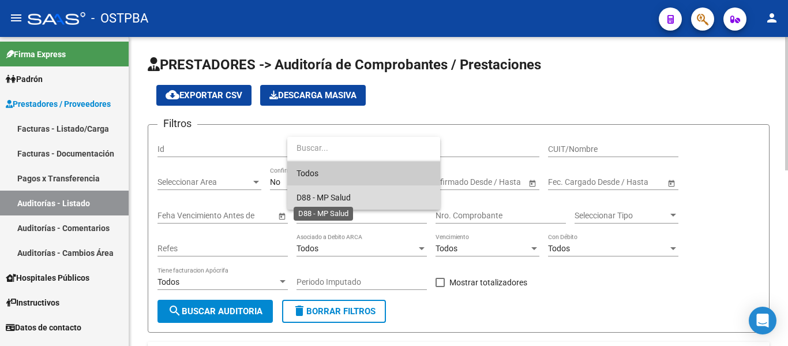
click at [327, 197] on span "D88 - MP Salud" at bounding box center [324, 197] width 54 height 9
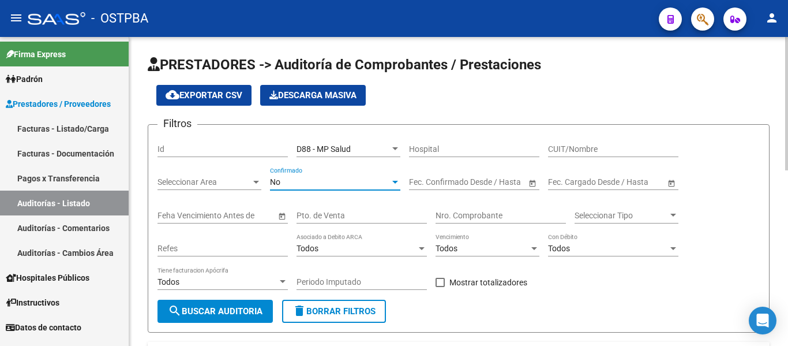
click at [314, 182] on div "No" at bounding box center [330, 182] width 120 height 10
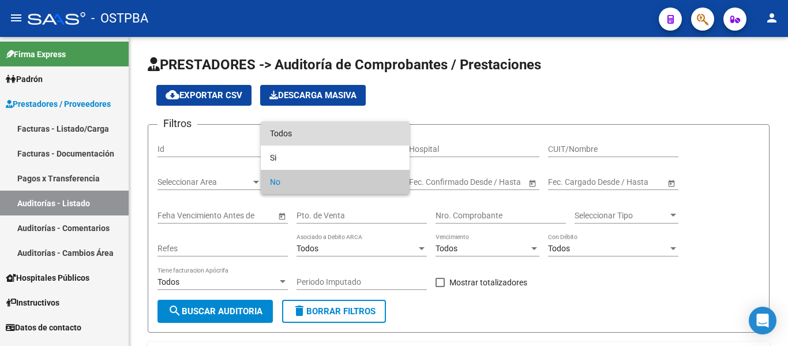
click at [306, 134] on span "Todos" at bounding box center [335, 133] width 130 height 24
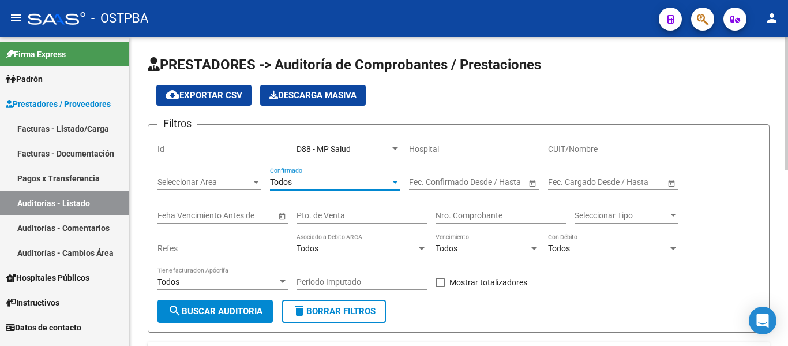
click at [256, 296] on div "Todos Tiene facturacion Apócrifa" at bounding box center [223, 283] width 130 height 33
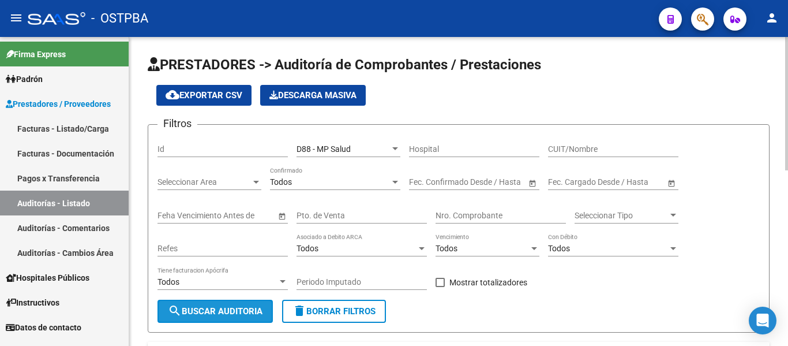
click at [249, 311] on span "search Buscar Auditoria" at bounding box center [215, 311] width 95 height 10
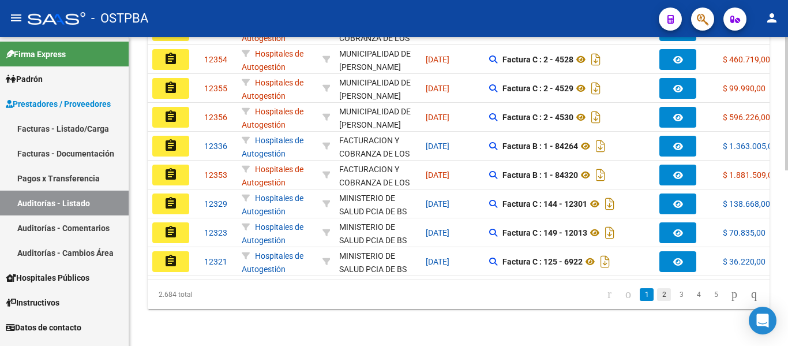
click at [657, 295] on link "2" at bounding box center [664, 294] width 14 height 13
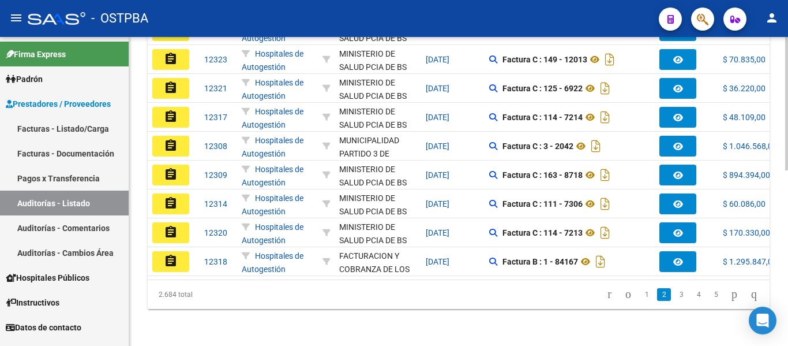
click at [658, 298] on link "2" at bounding box center [664, 294] width 14 height 13
click at [675, 293] on link "3" at bounding box center [682, 294] width 14 height 13
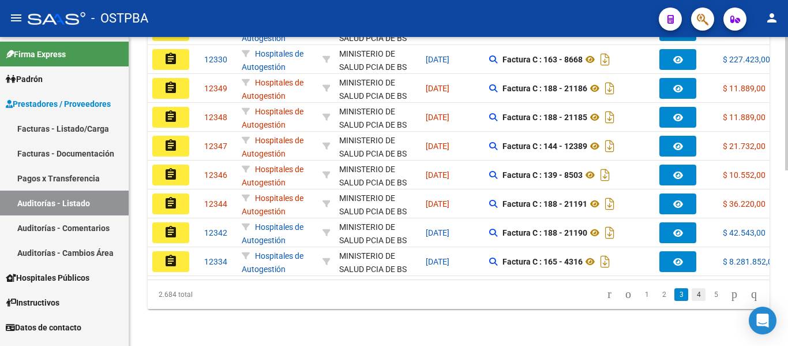
click at [692, 293] on link "4" at bounding box center [699, 294] width 14 height 13
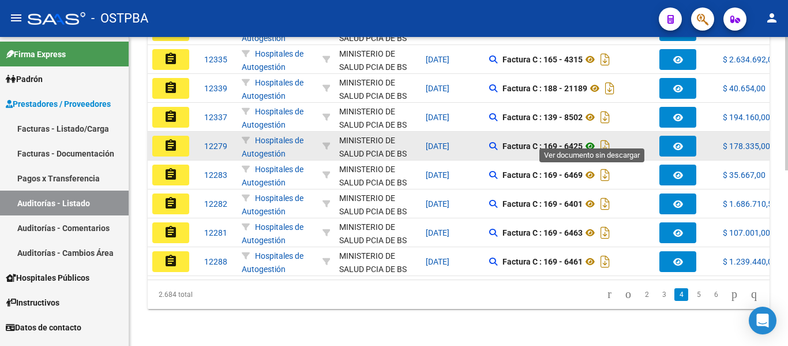
click at [593, 139] on icon at bounding box center [590, 146] width 15 height 14
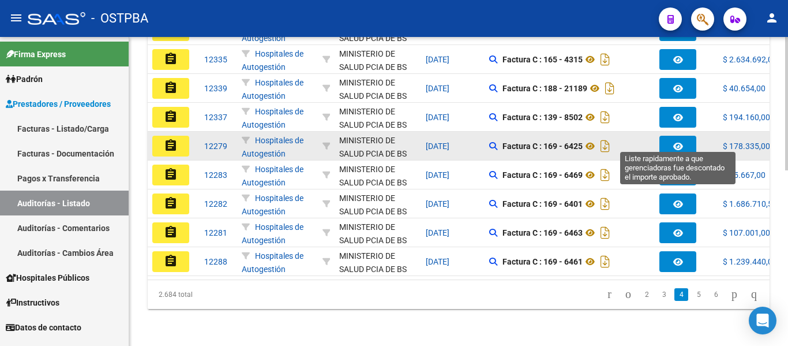
click at [674, 142] on icon "button" at bounding box center [679, 146] width 10 height 9
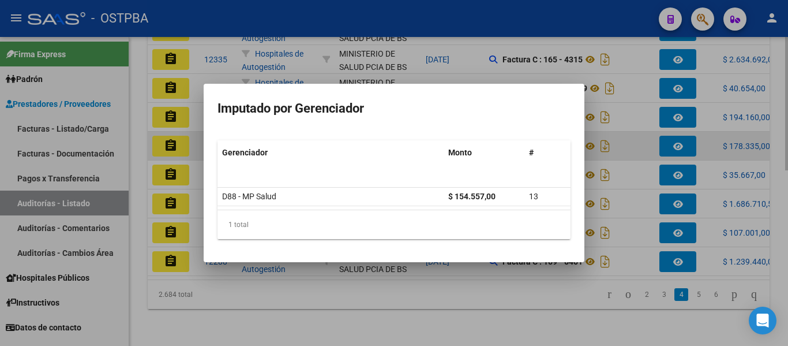
click at [674, 140] on div at bounding box center [394, 173] width 788 height 346
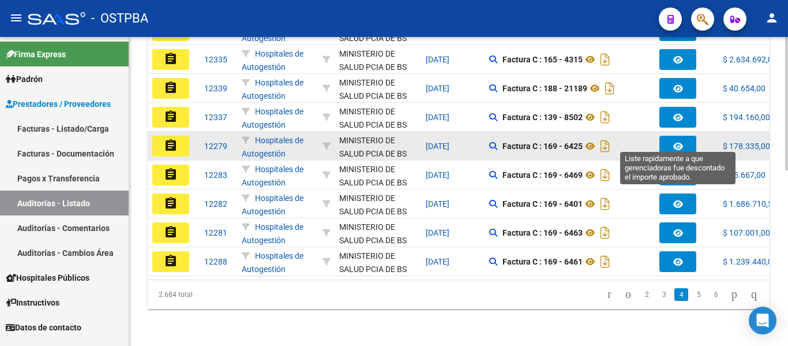
click at [691, 137] on button "button" at bounding box center [678, 146] width 37 height 21
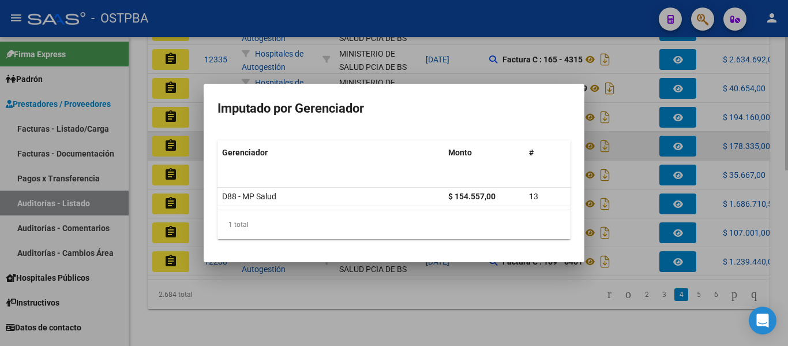
click at [691, 137] on div at bounding box center [394, 173] width 788 height 346
